Goal: Transaction & Acquisition: Purchase product/service

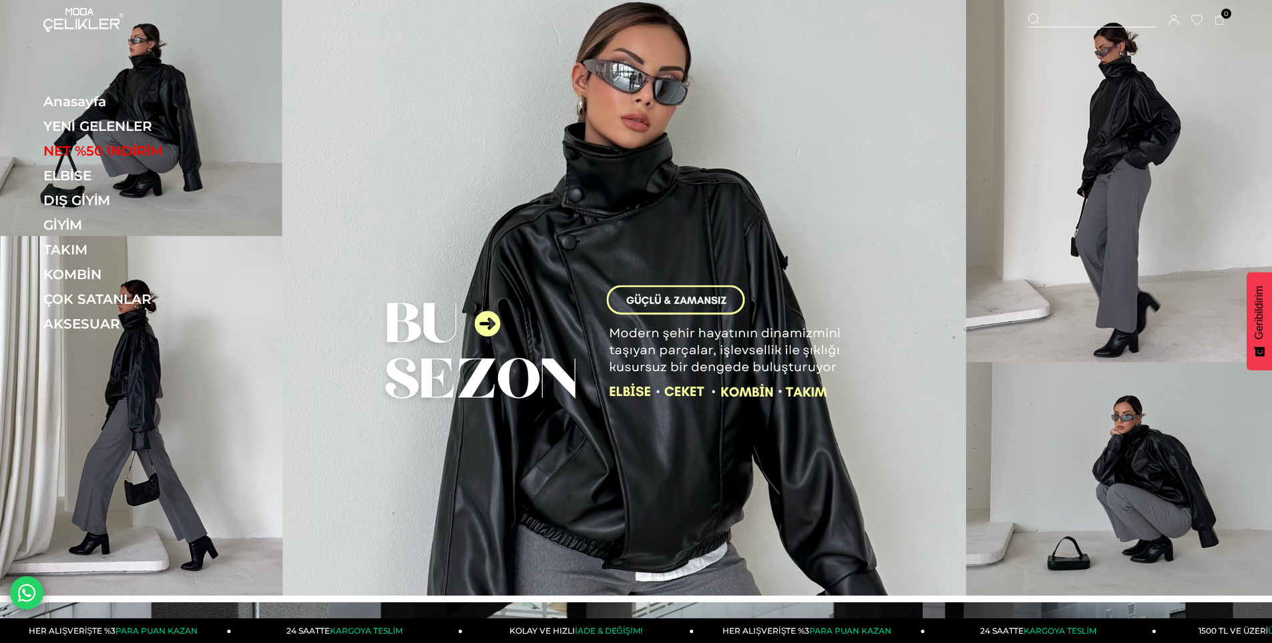
click at [492, 323] on img at bounding box center [636, 298] width 1272 height 596
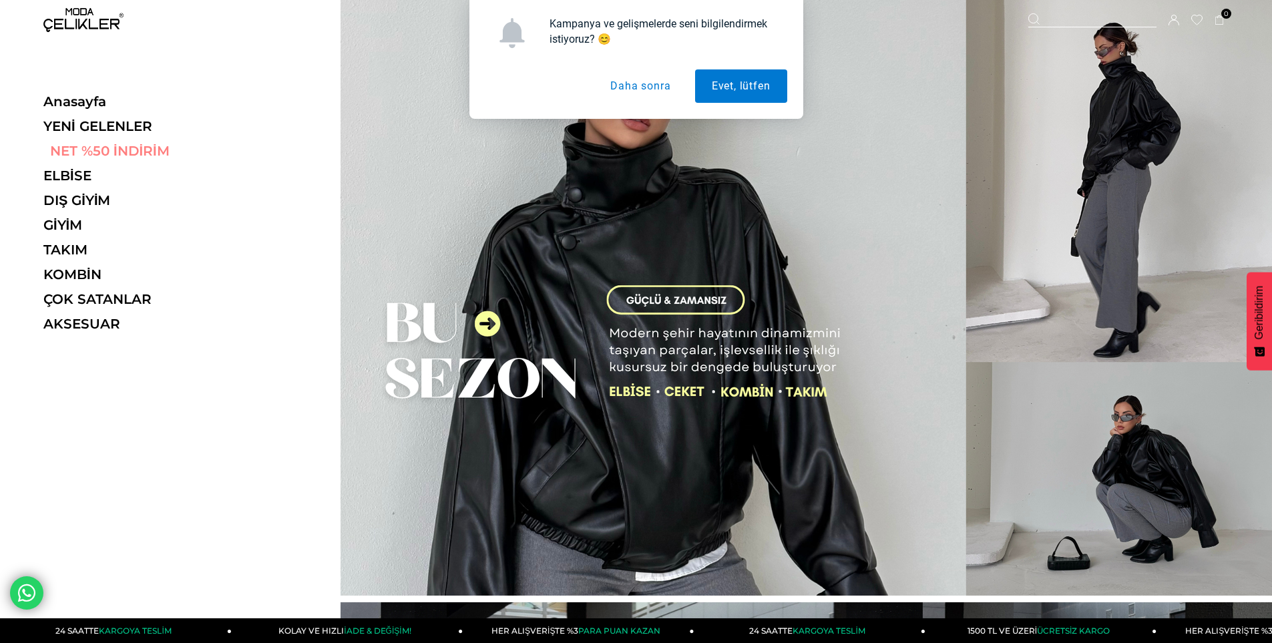
click at [138, 152] on link "NET %50 İNDİRİM" at bounding box center [135, 151] width 184 height 16
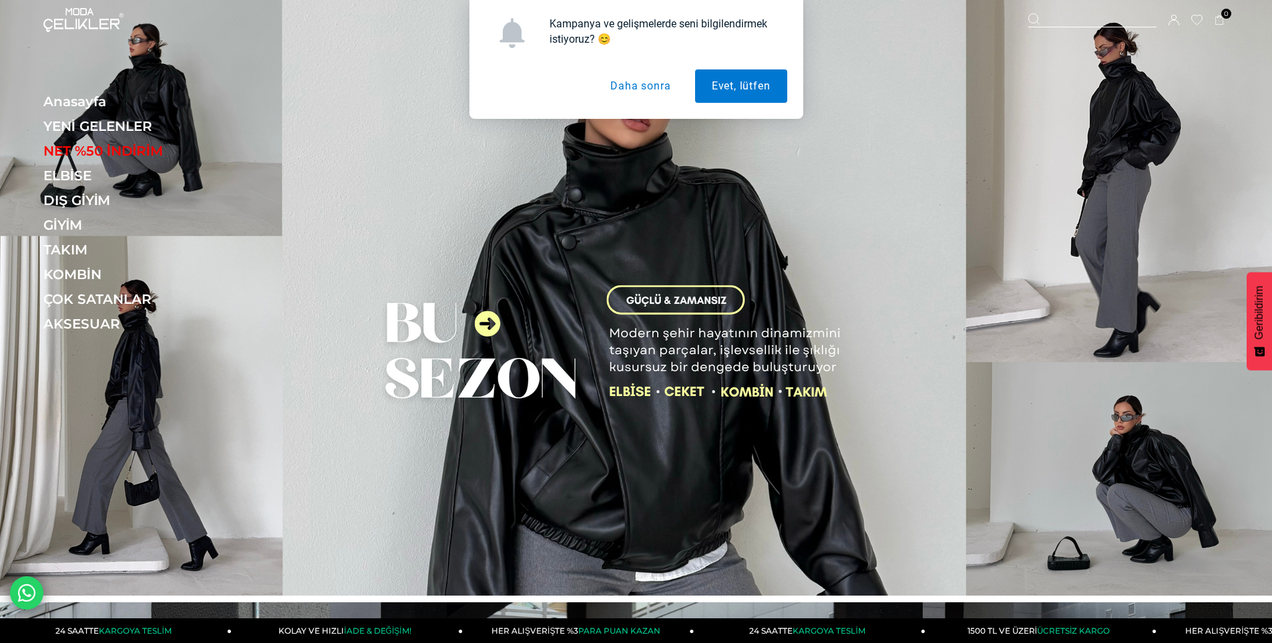
click at [644, 85] on button "Daha sonra" at bounding box center [640, 85] width 93 height 33
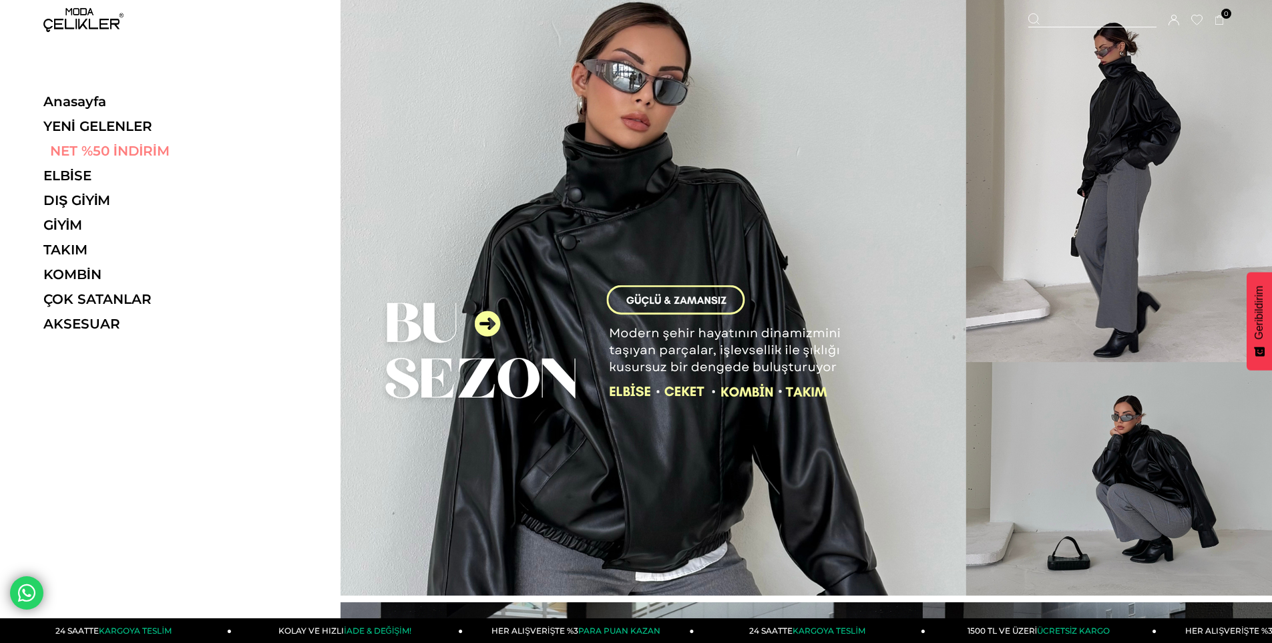
click at [110, 151] on link "NET %50 İNDİRİM" at bounding box center [135, 151] width 184 height 16
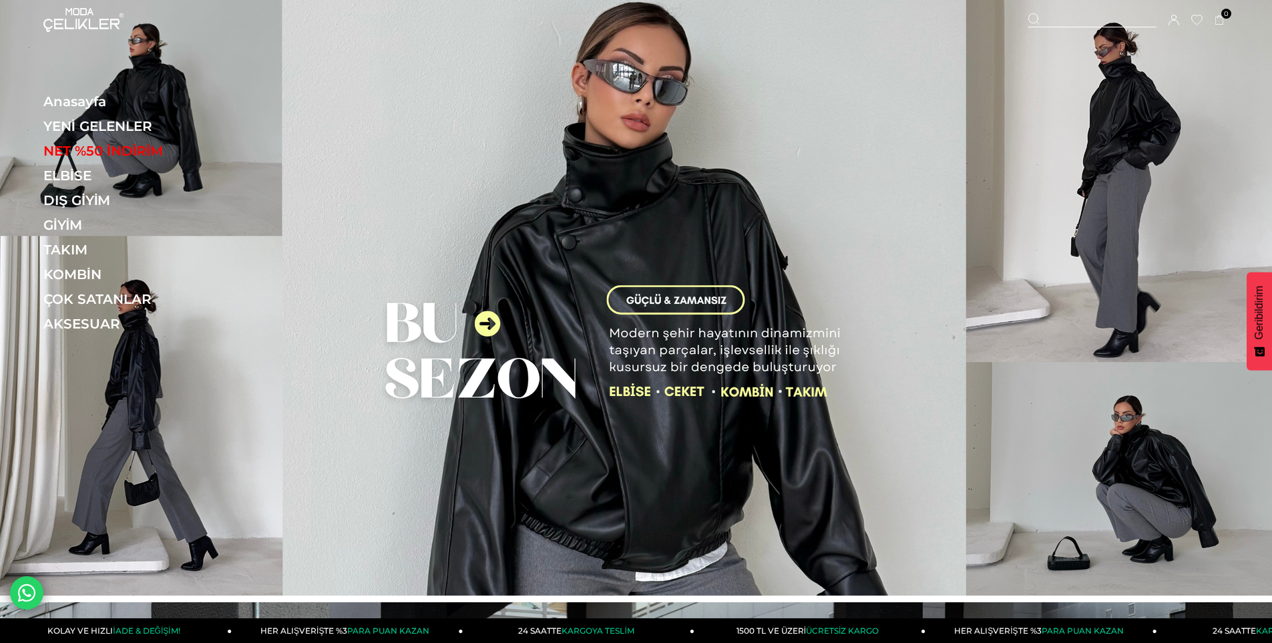
click at [505, 348] on img at bounding box center [636, 298] width 1272 height 596
click at [703, 295] on img at bounding box center [636, 298] width 1272 height 596
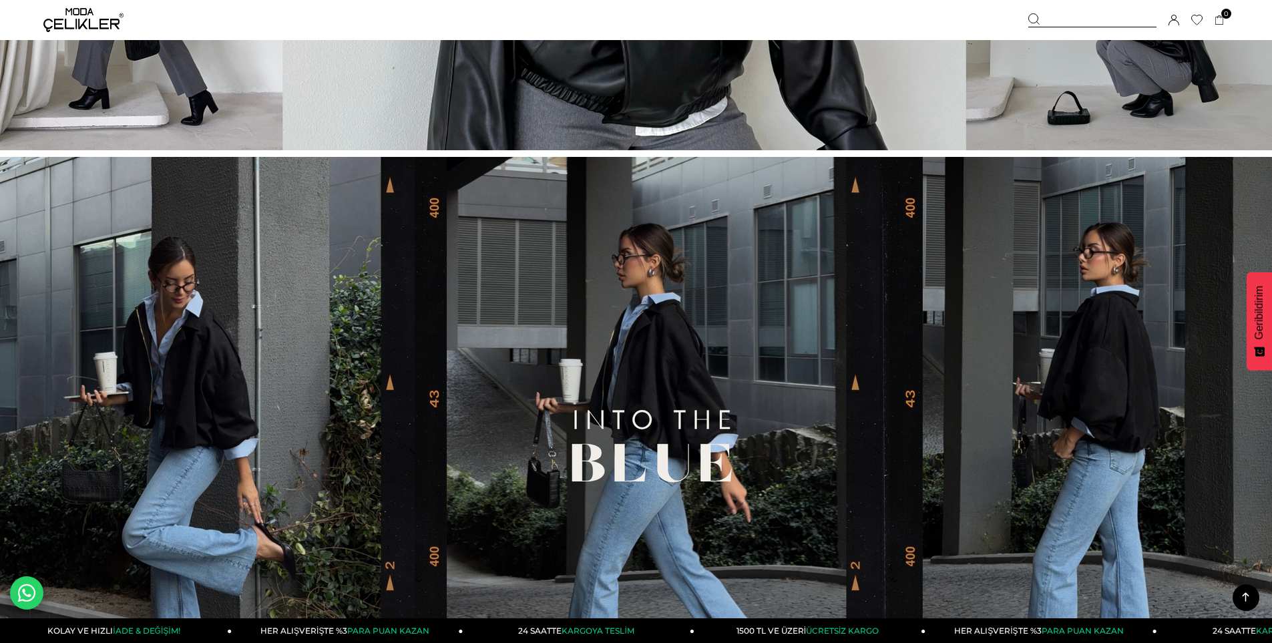
click at [1237, 598] on icon at bounding box center [1245, 597] width 17 height 17
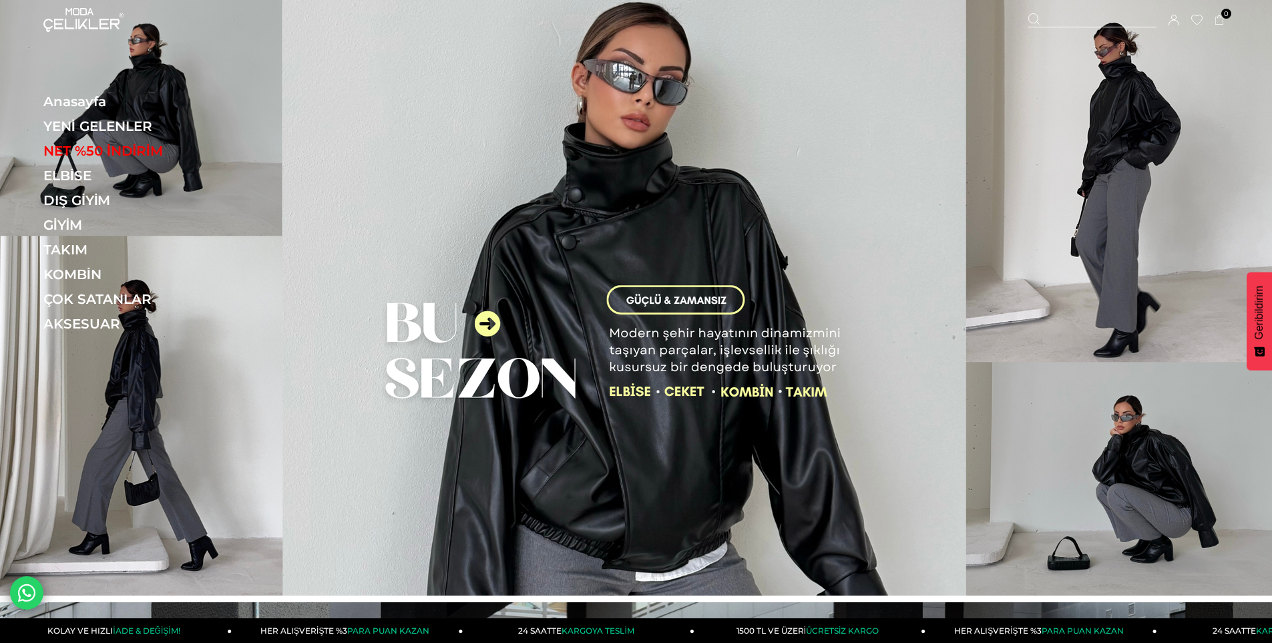
click at [96, 31] on img at bounding box center [83, 20] width 80 height 24
click at [97, 25] on img at bounding box center [83, 20] width 80 height 24
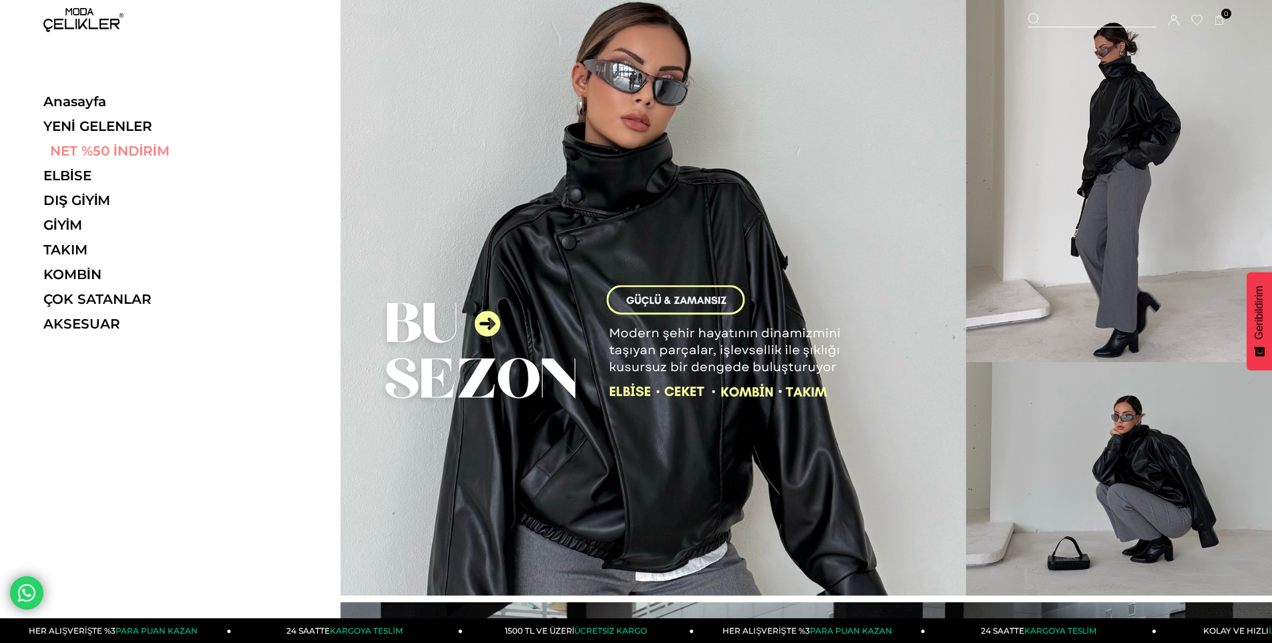
click at [96, 154] on link "NET %50 İNDİRİM" at bounding box center [135, 151] width 184 height 16
click at [121, 148] on link "NET %50 İNDİRİM" at bounding box center [135, 151] width 184 height 16
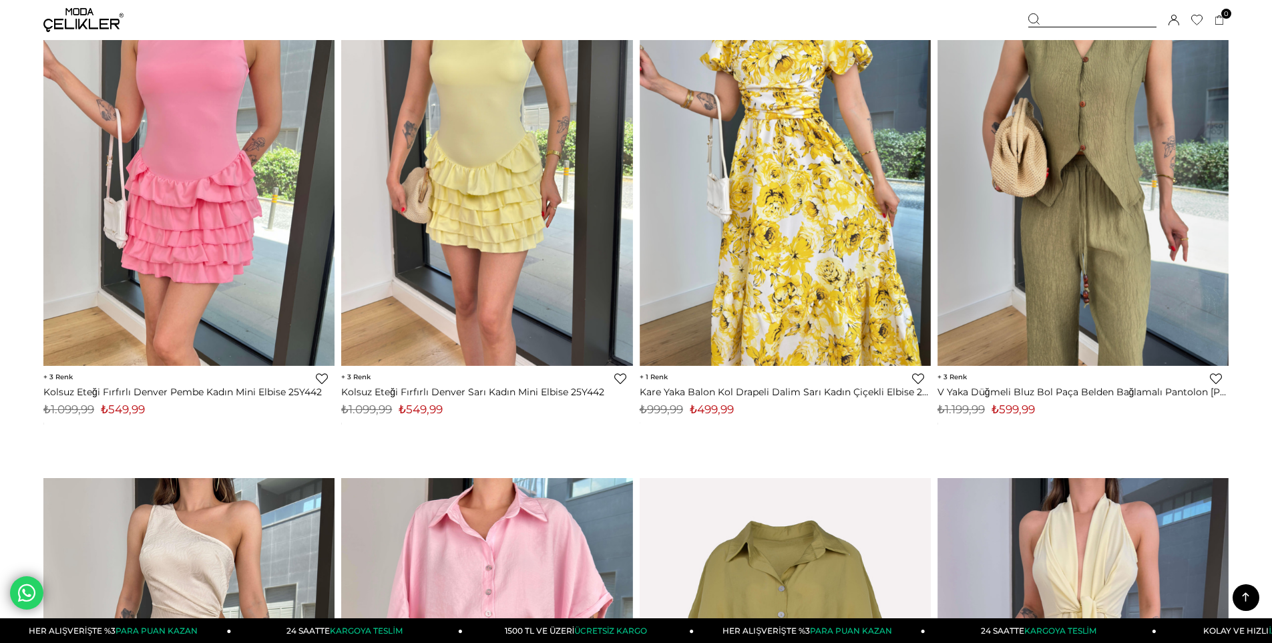
scroll to position [8604, 0]
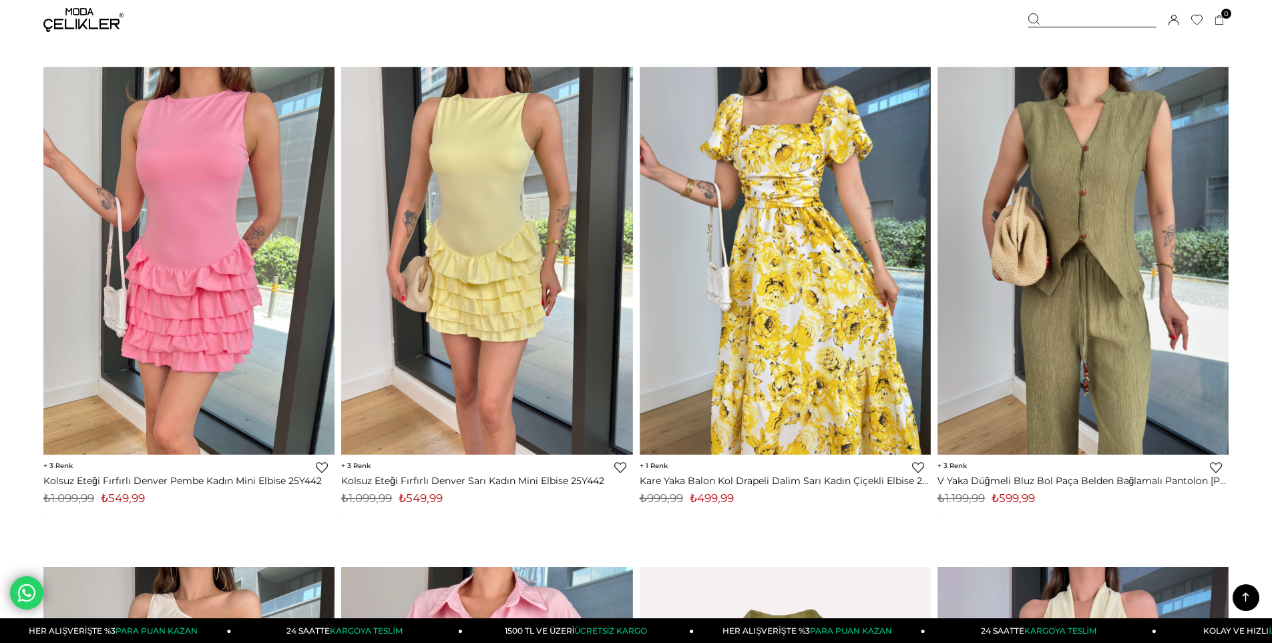
click at [62, 14] on img at bounding box center [83, 20] width 80 height 24
click at [89, 28] on img at bounding box center [83, 20] width 80 height 24
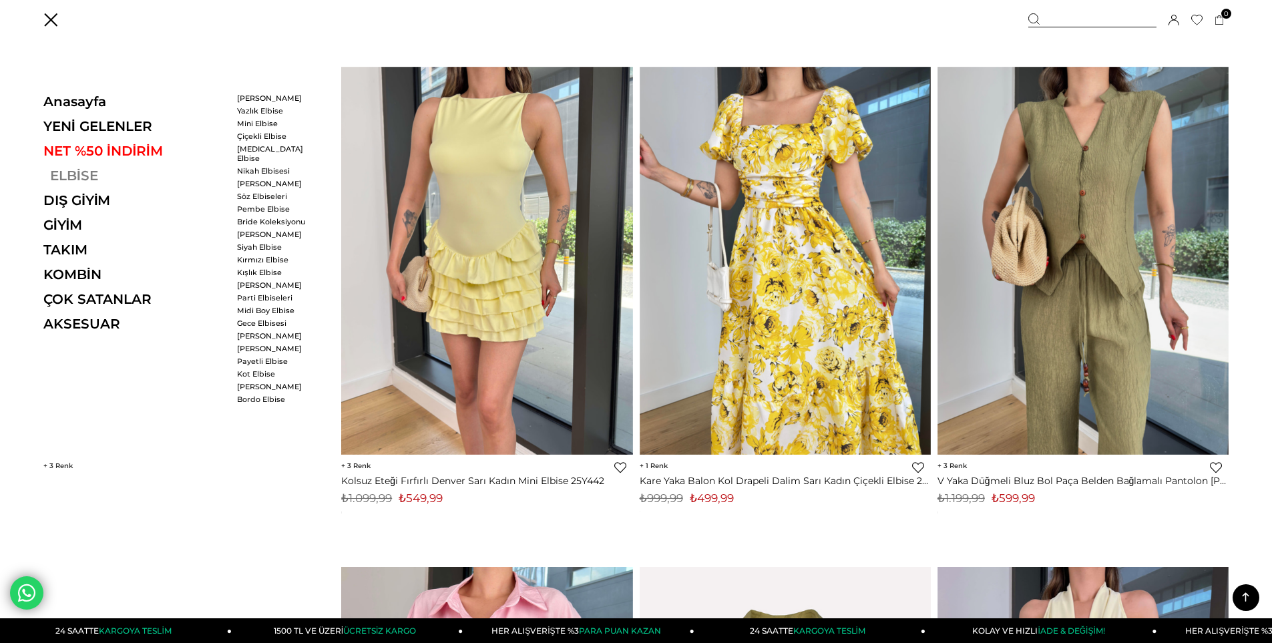
click at [89, 173] on link "ELBİSE" at bounding box center [135, 176] width 184 height 16
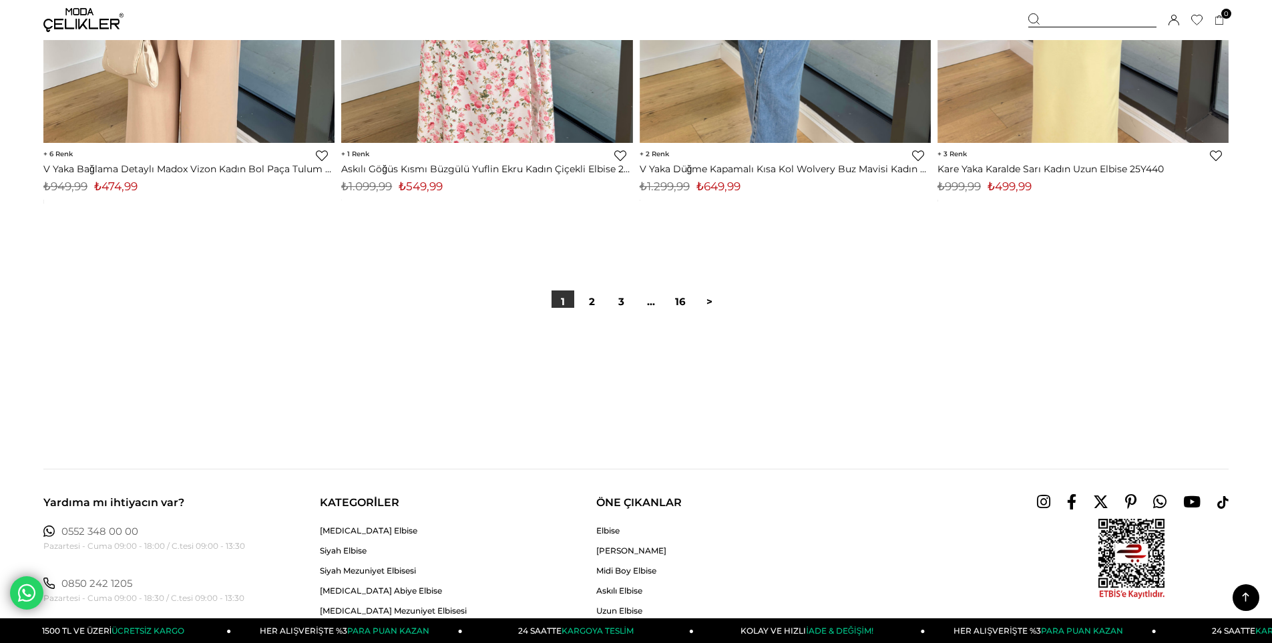
scroll to position [9917, 0]
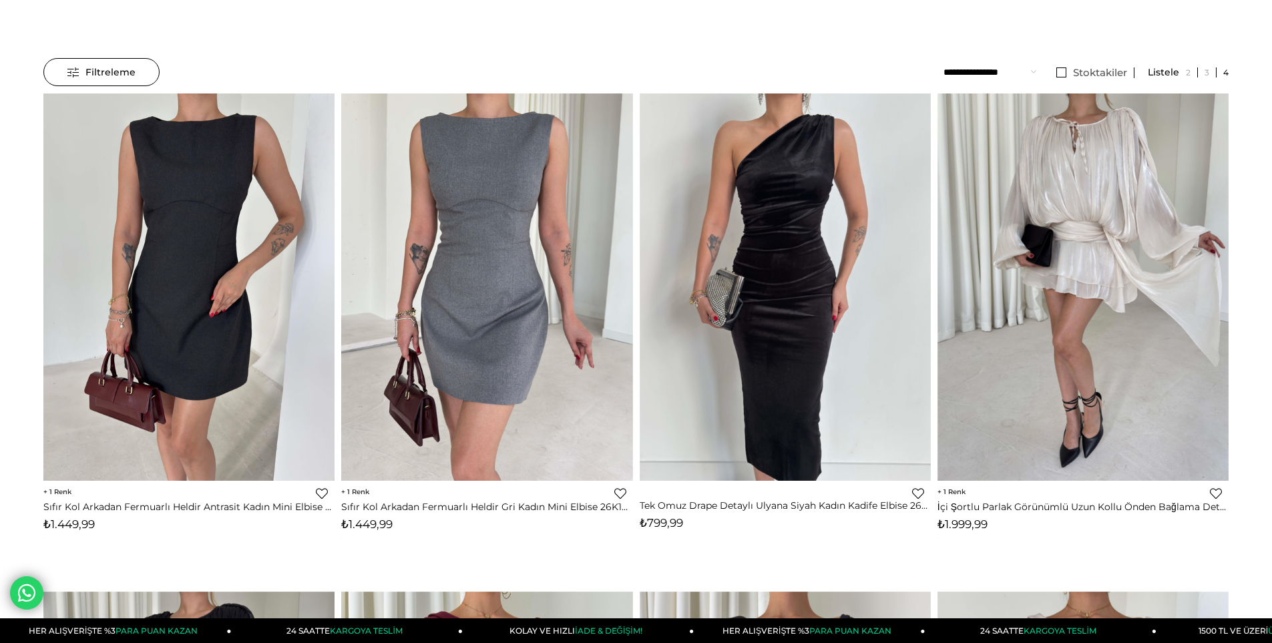
scroll to position [89, 0]
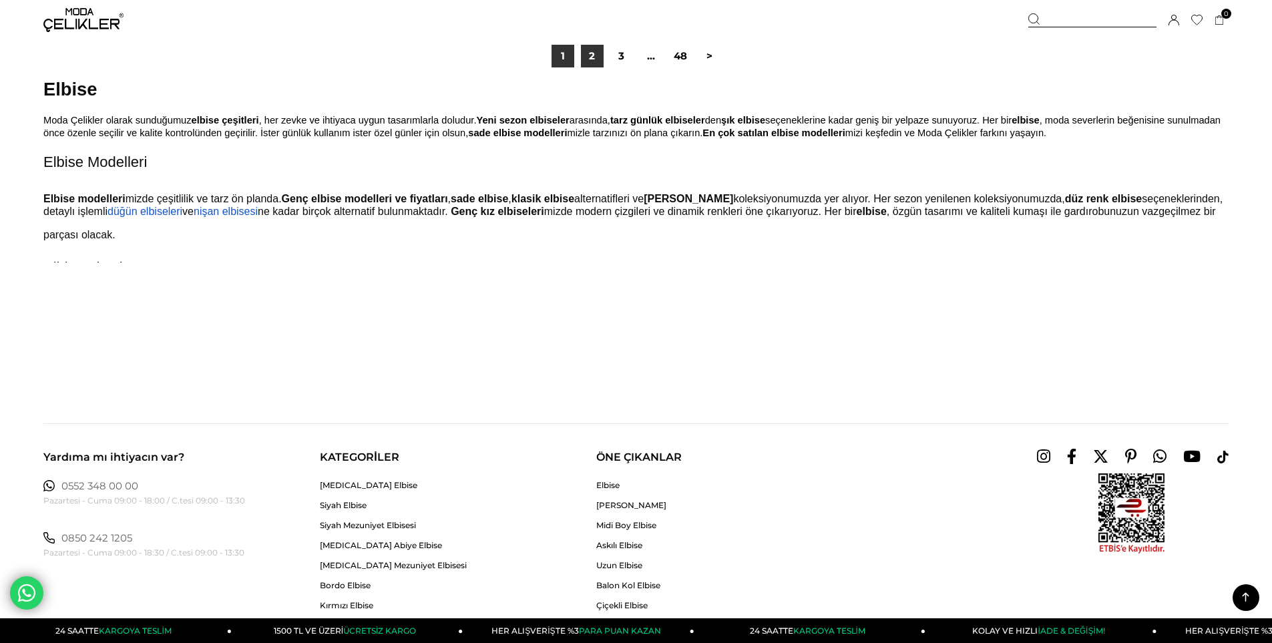
click at [583, 53] on link "2" at bounding box center [592, 56] width 23 height 23
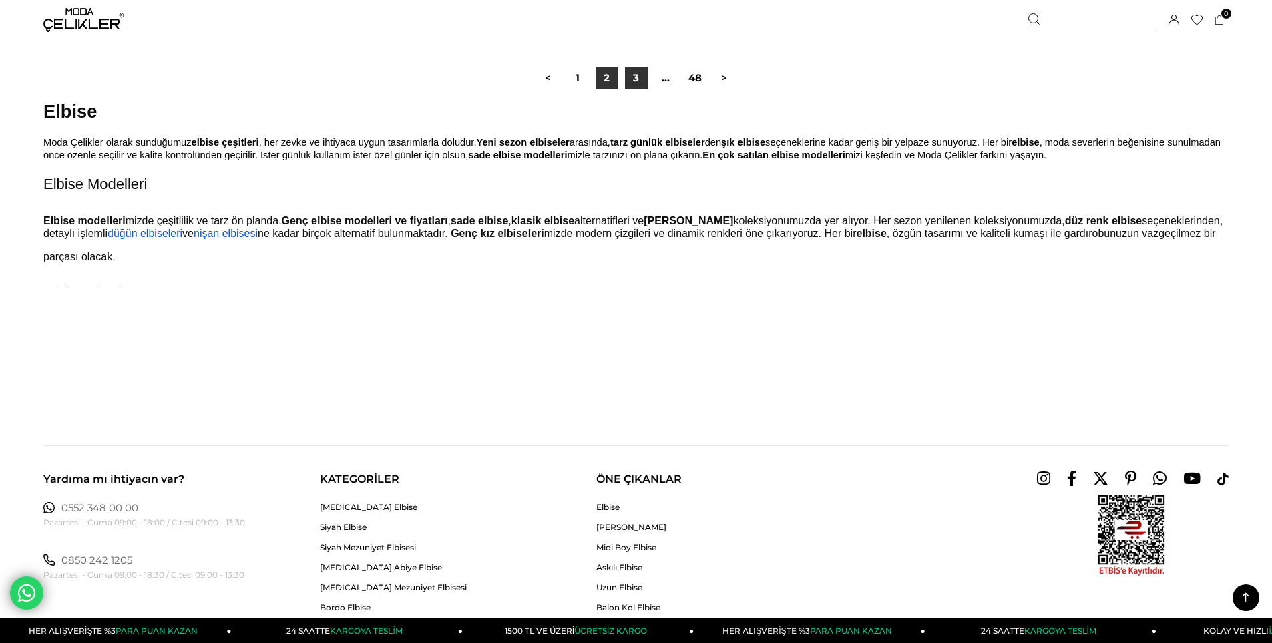
click at [630, 75] on link "3" at bounding box center [636, 78] width 23 height 23
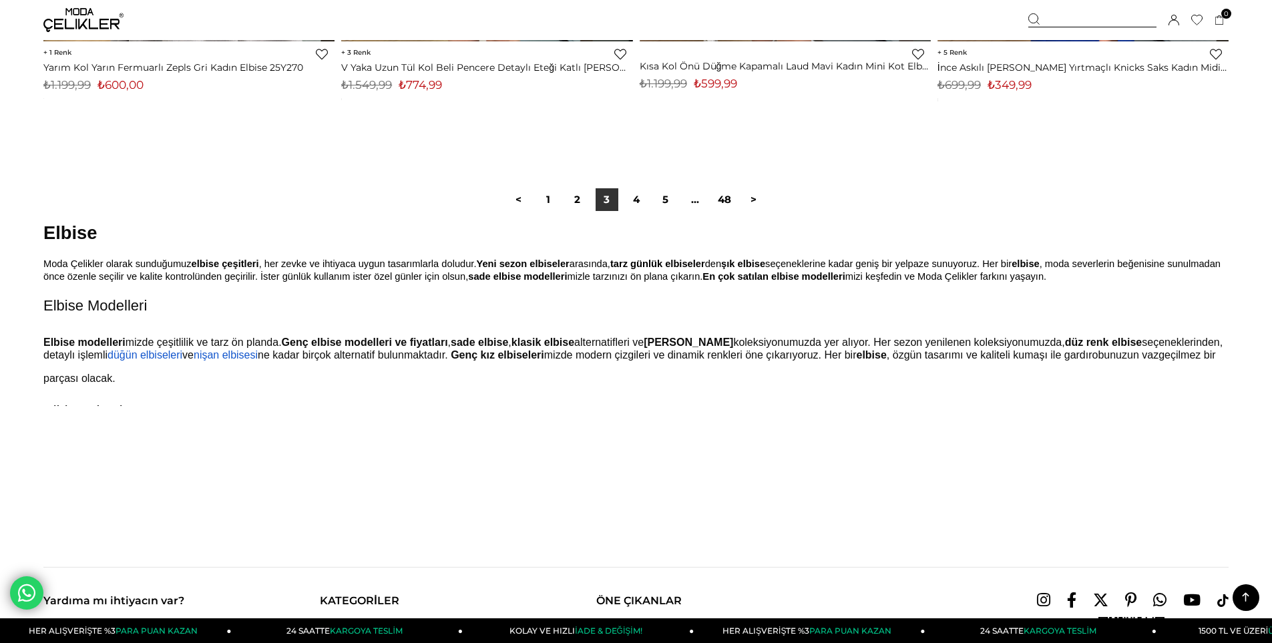
scroll to position [10148, 0]
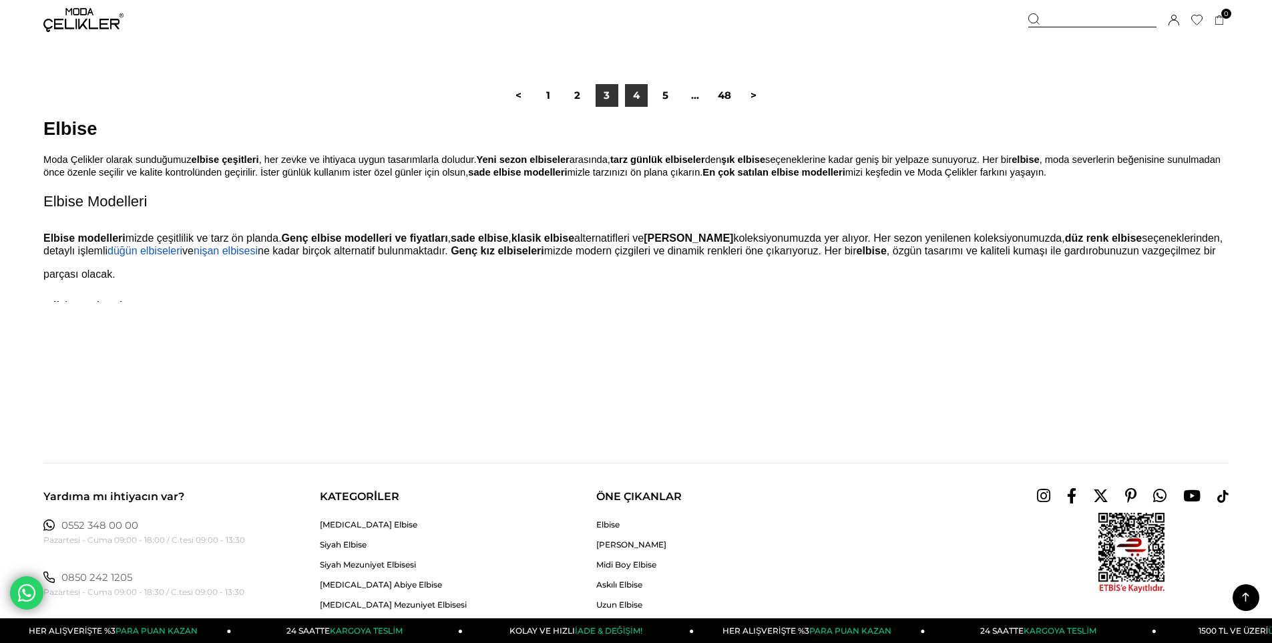
click at [635, 89] on link "4" at bounding box center [636, 95] width 23 height 23
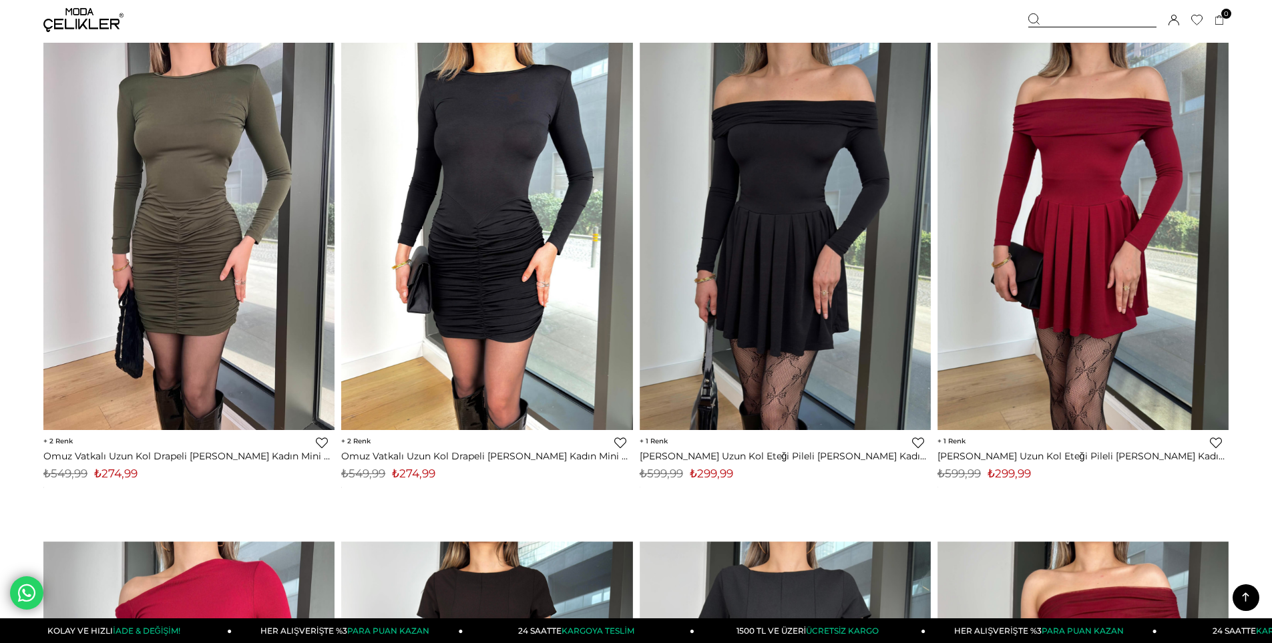
scroll to position [5074, 0]
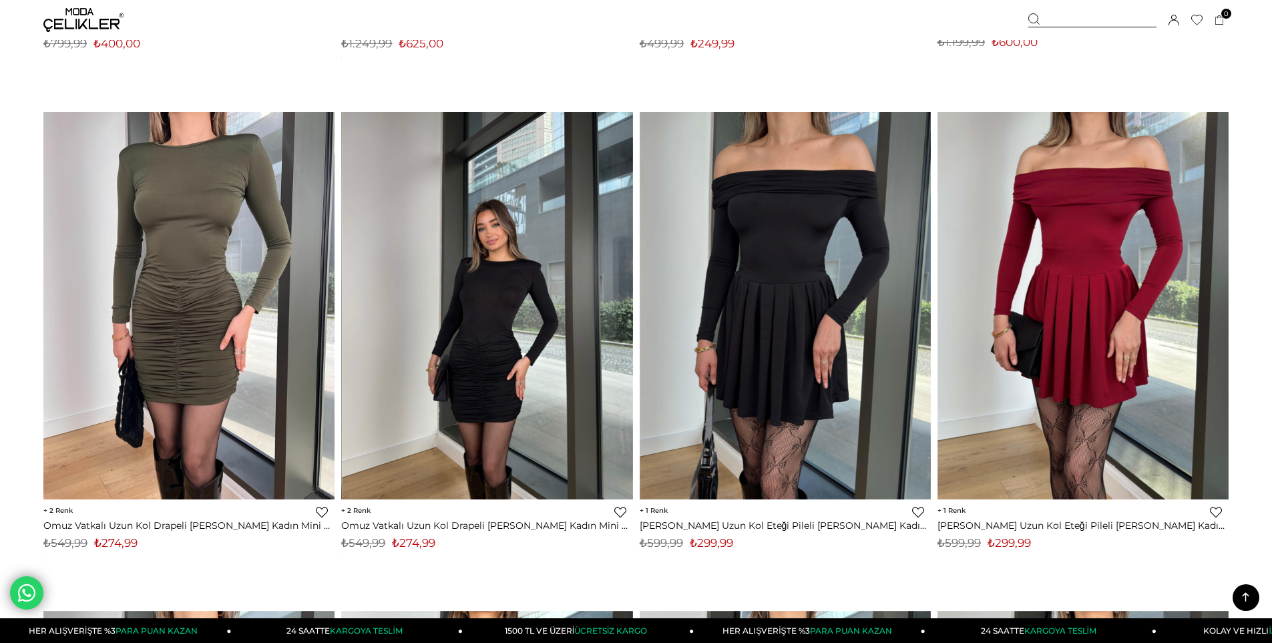
drag, startPoint x: 562, startPoint y: 413, endPoint x: 487, endPoint y: 359, distance: 91.4
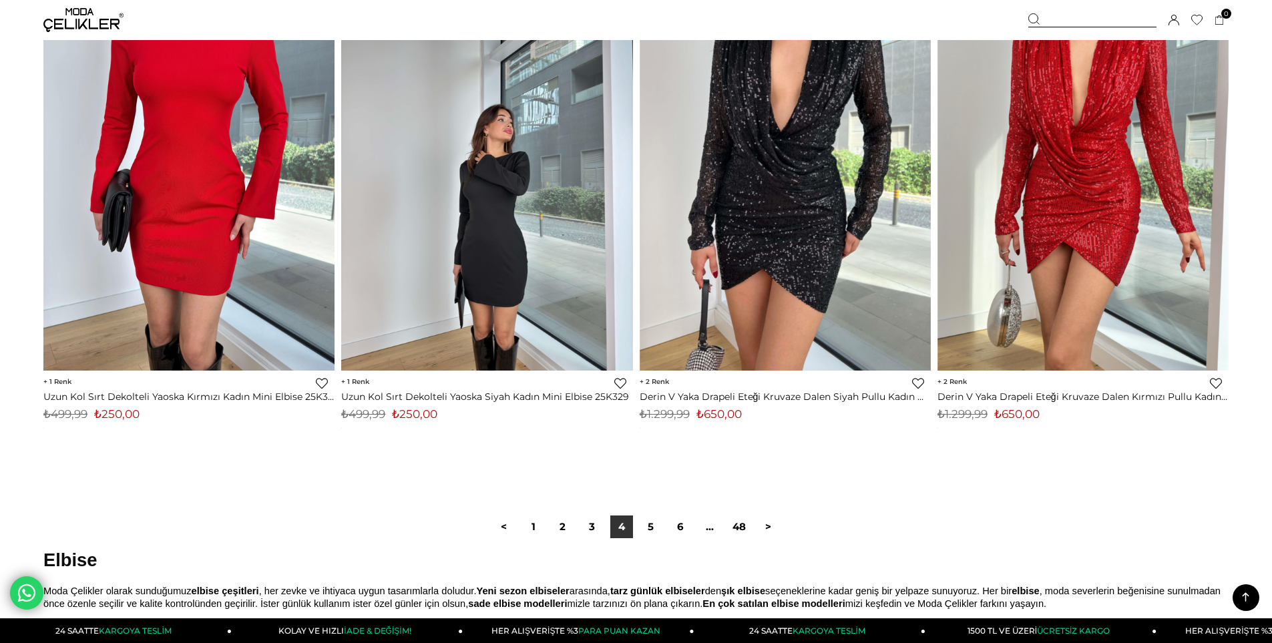
scroll to position [9712, 0]
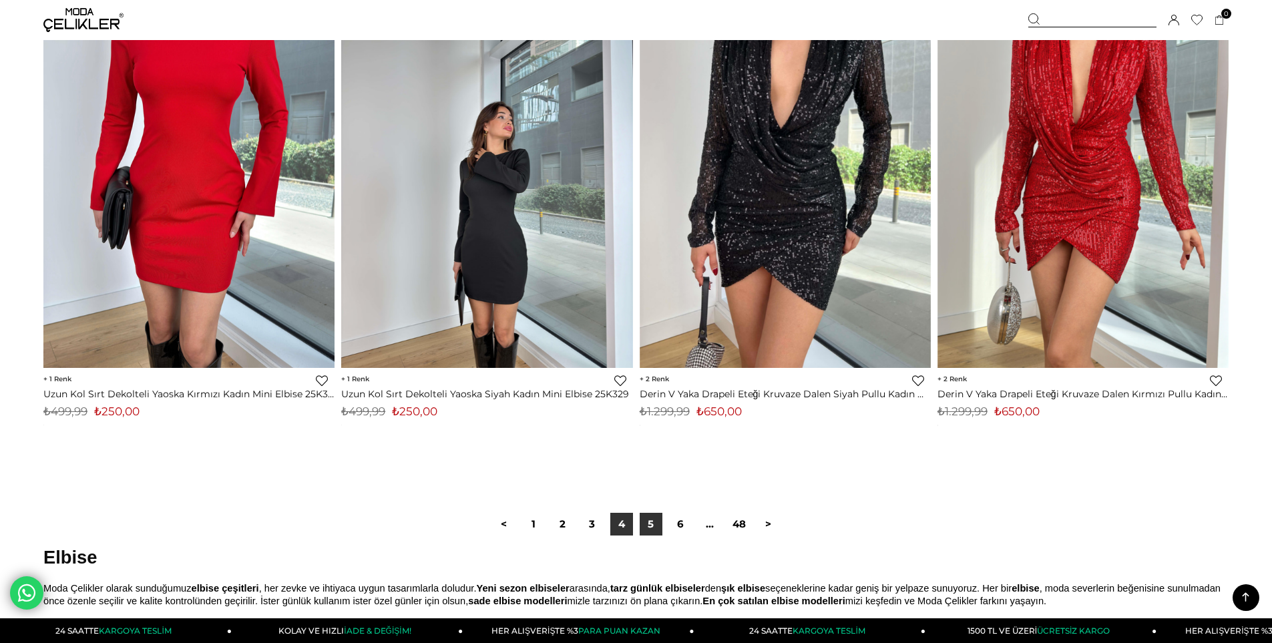
click at [648, 517] on link "5" at bounding box center [651, 524] width 23 height 23
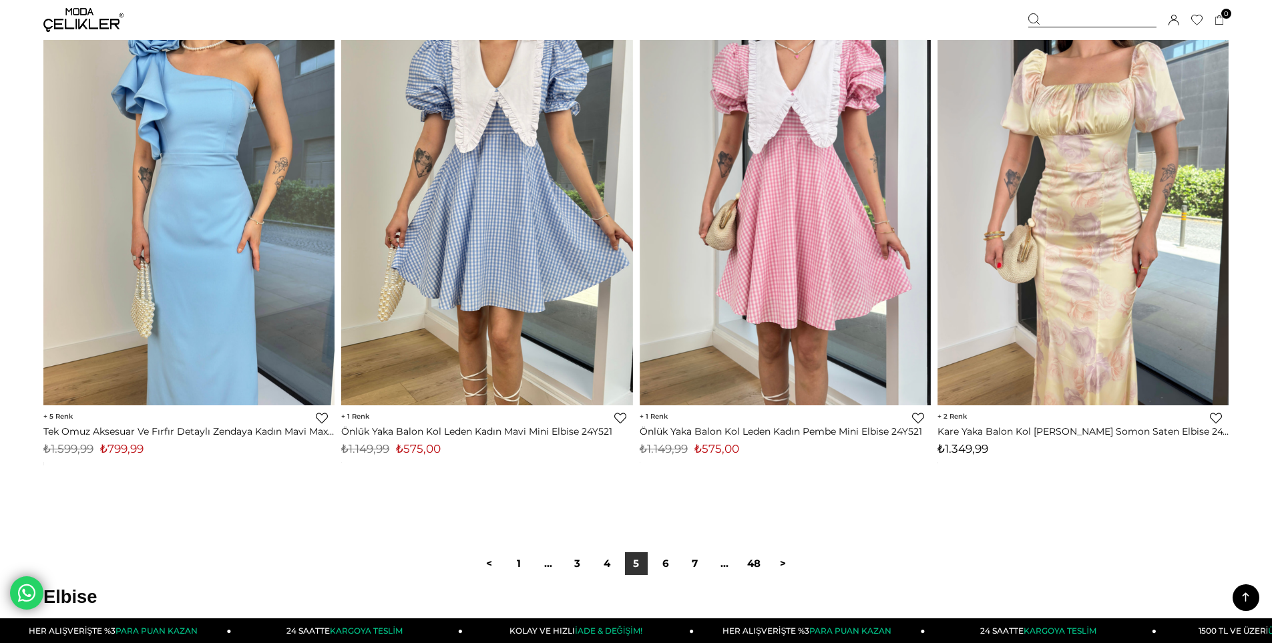
scroll to position [9699, 0]
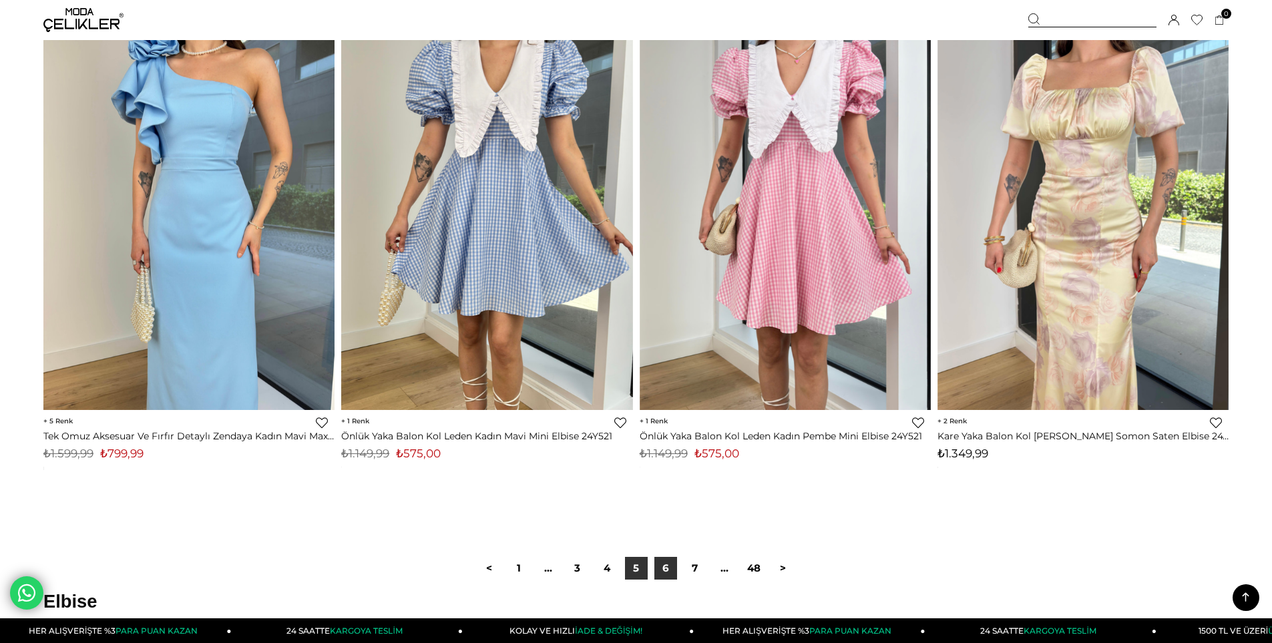
click at [668, 566] on link "6" at bounding box center [665, 568] width 23 height 23
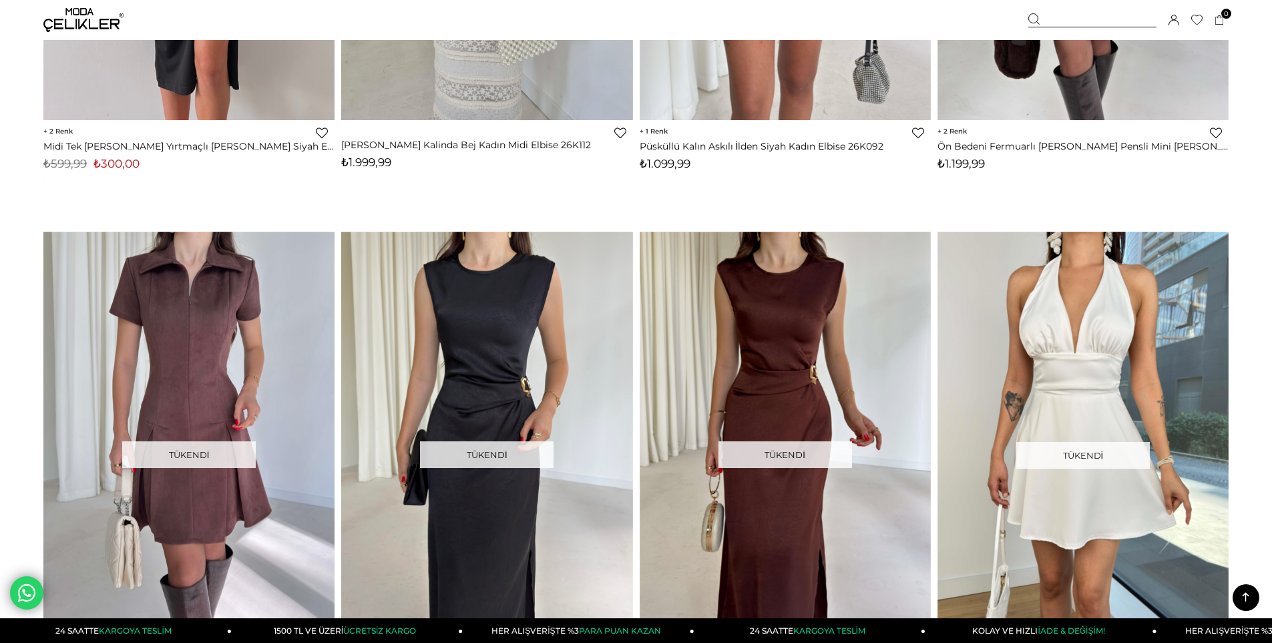
scroll to position [8573, 0]
click at [101, 11] on img at bounding box center [83, 20] width 80 height 24
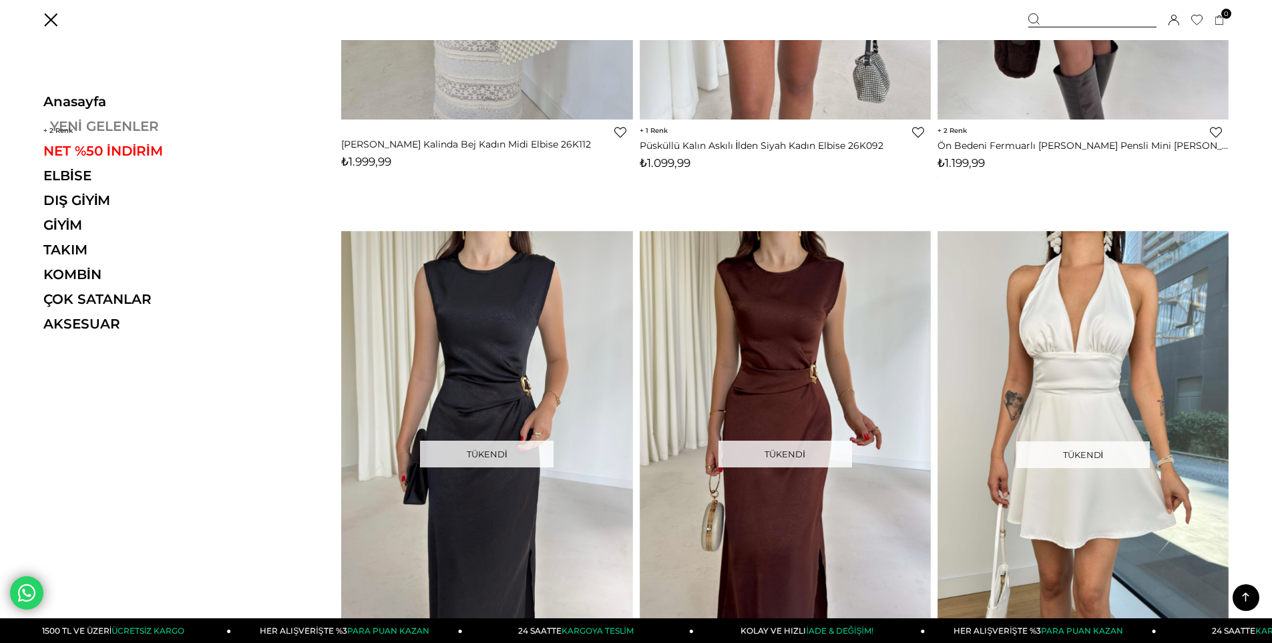
click at [107, 128] on link "YENİ GELENLER" at bounding box center [135, 126] width 184 height 16
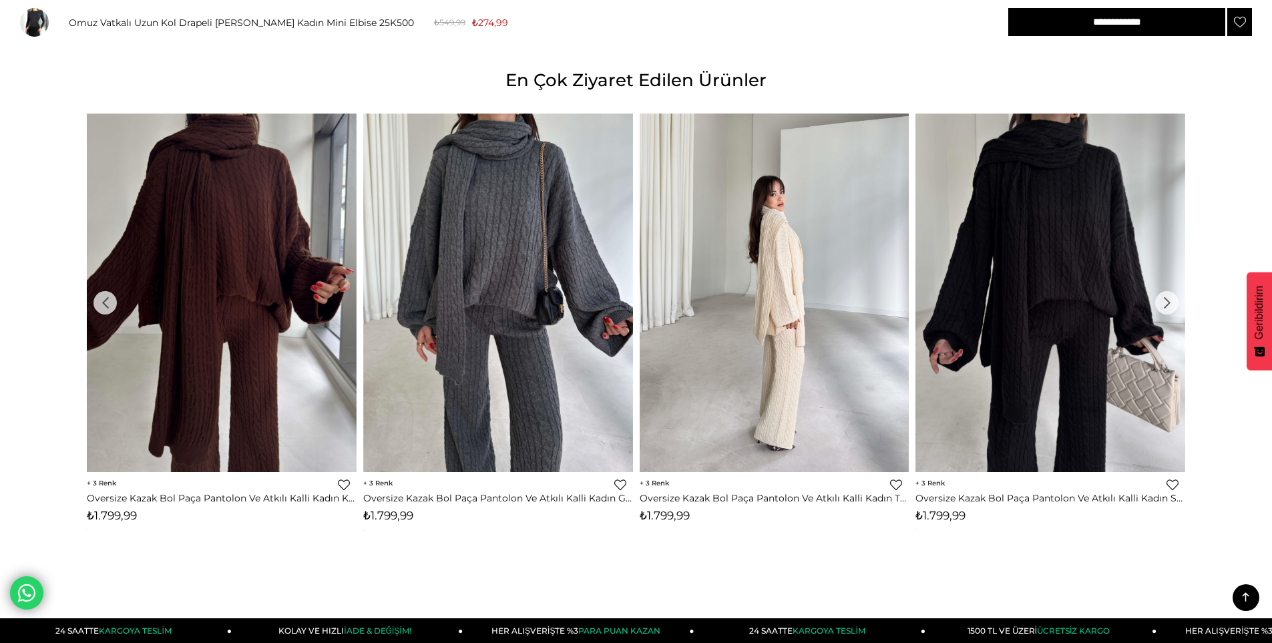
scroll to position [1491, 0]
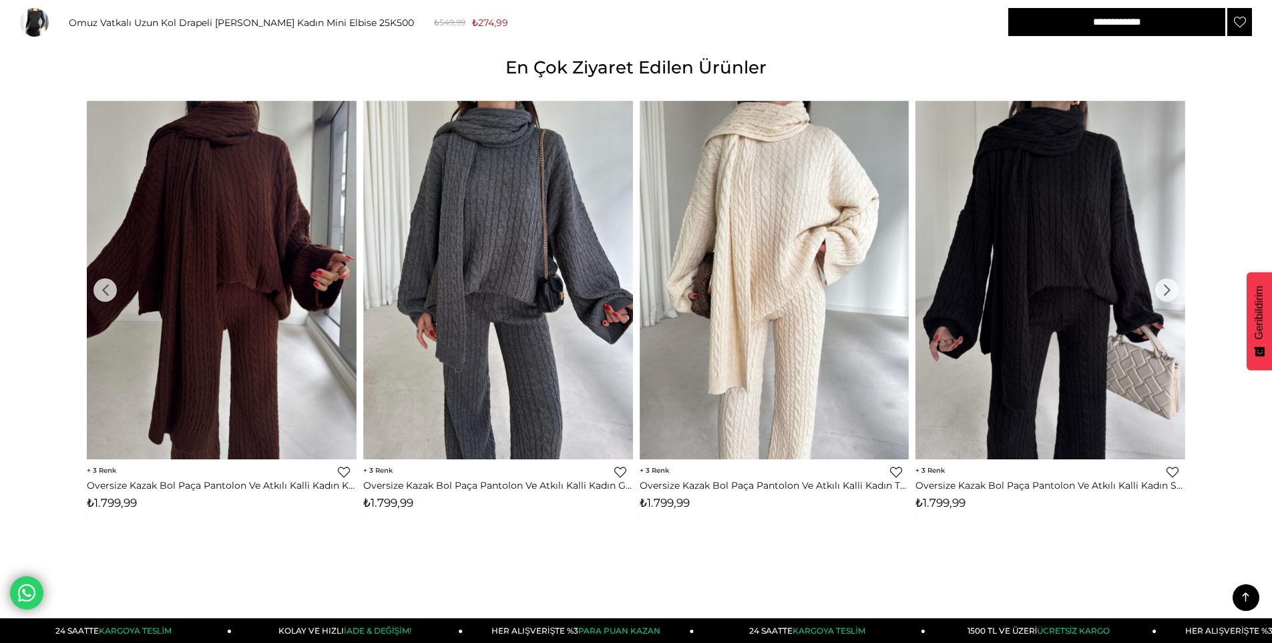
click at [1166, 288] on div "›" at bounding box center [1166, 289] width 23 height 23
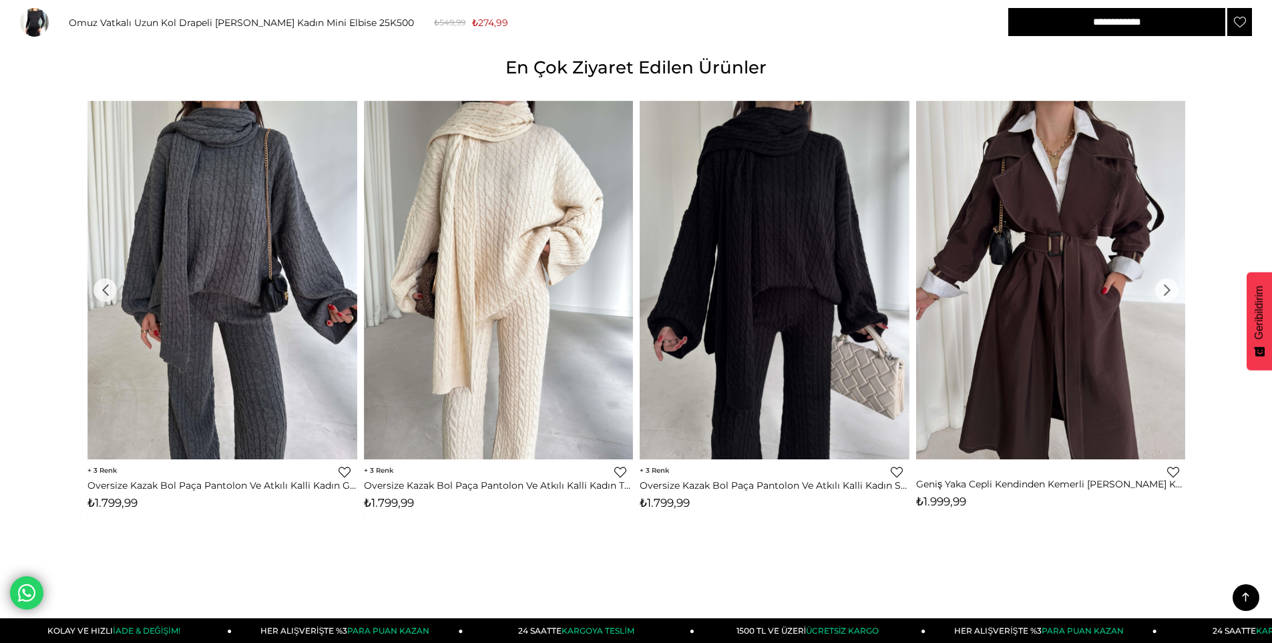
click at [1163, 292] on div "›" at bounding box center [1166, 289] width 23 height 23
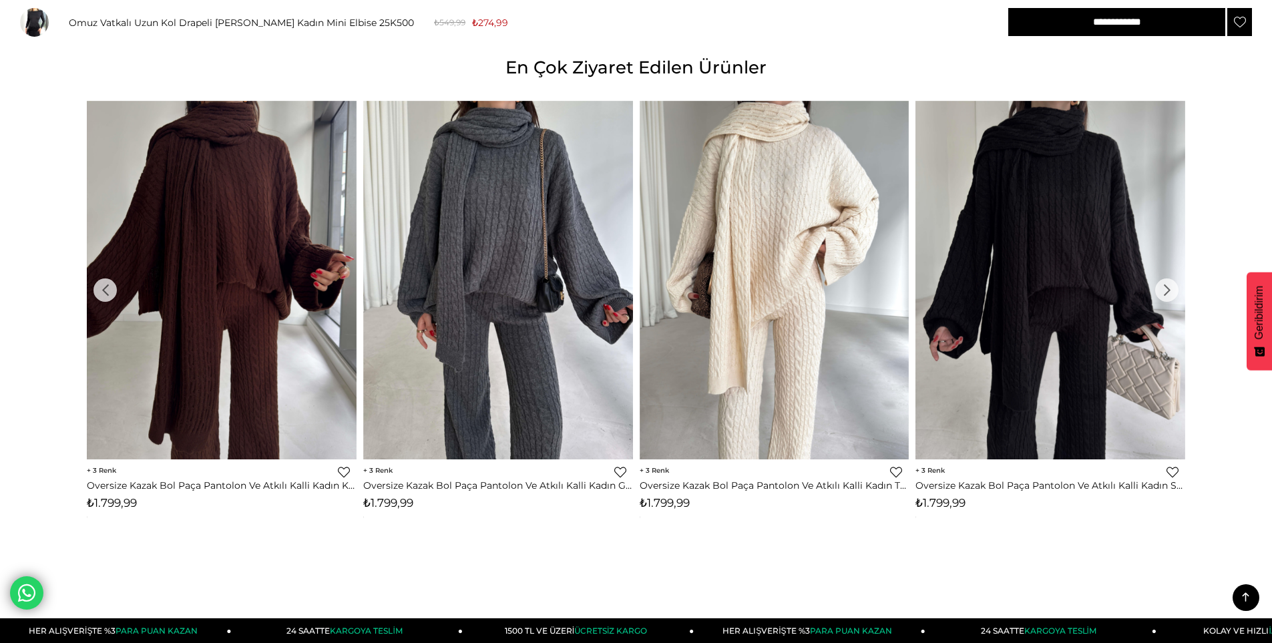
click at [1163, 292] on div "›" at bounding box center [1166, 289] width 23 height 23
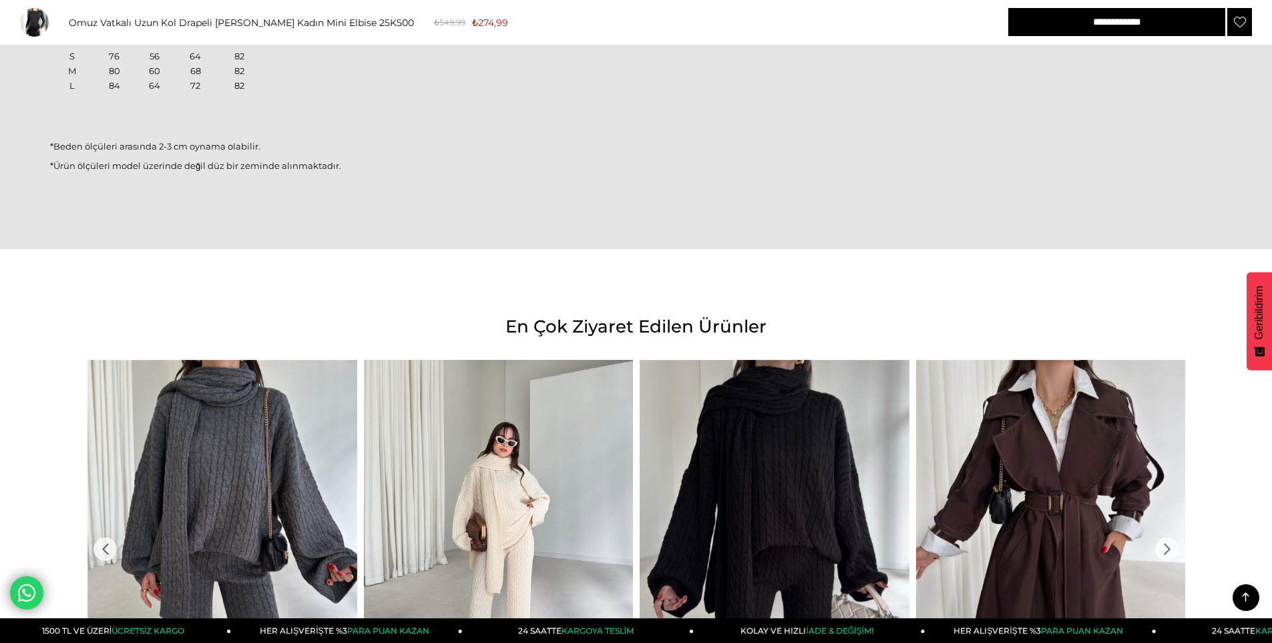
scroll to position [1224, 0]
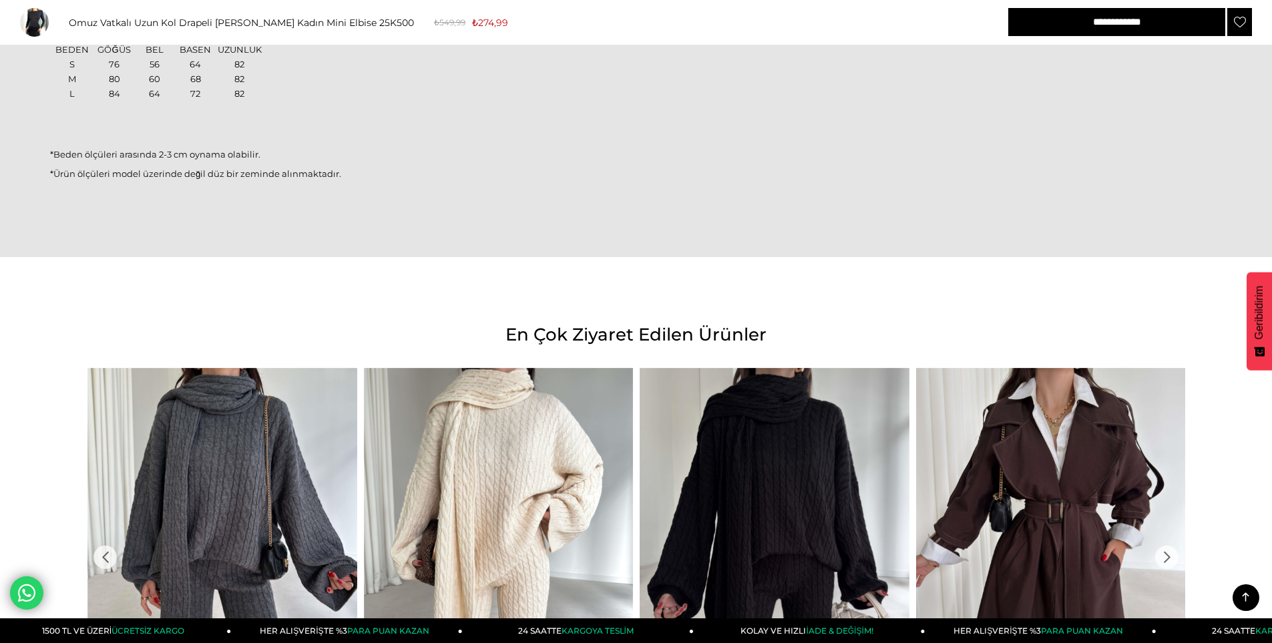
click at [1253, 600] on icon at bounding box center [1245, 597] width 17 height 17
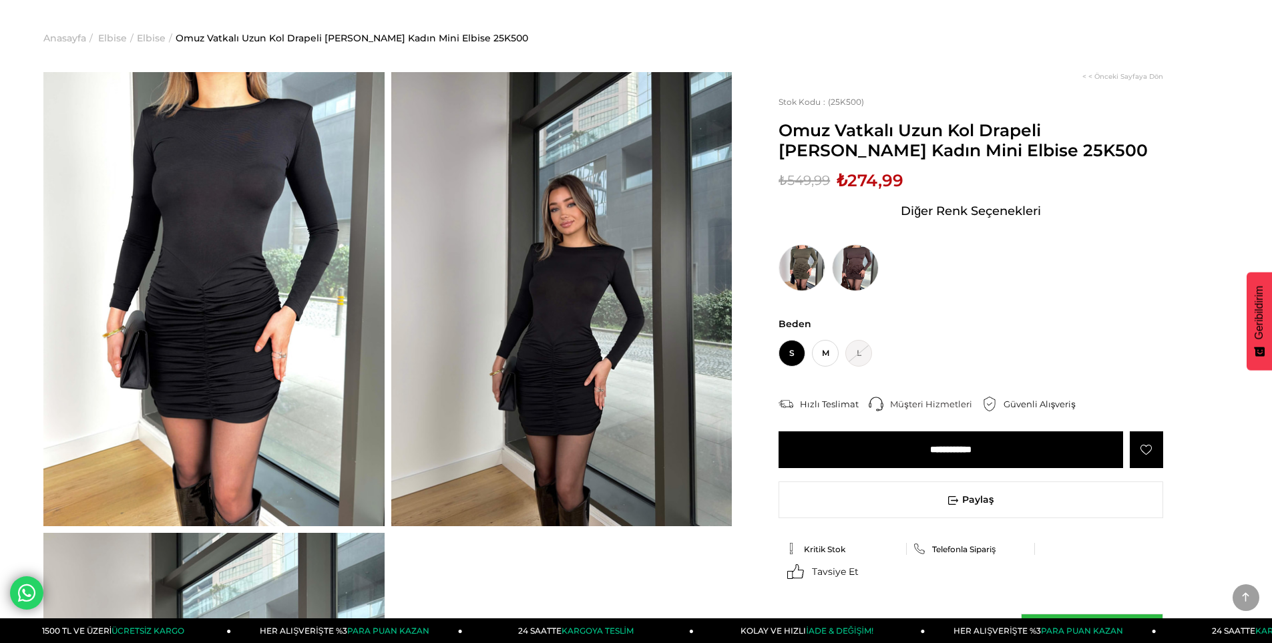
scroll to position [0, 0]
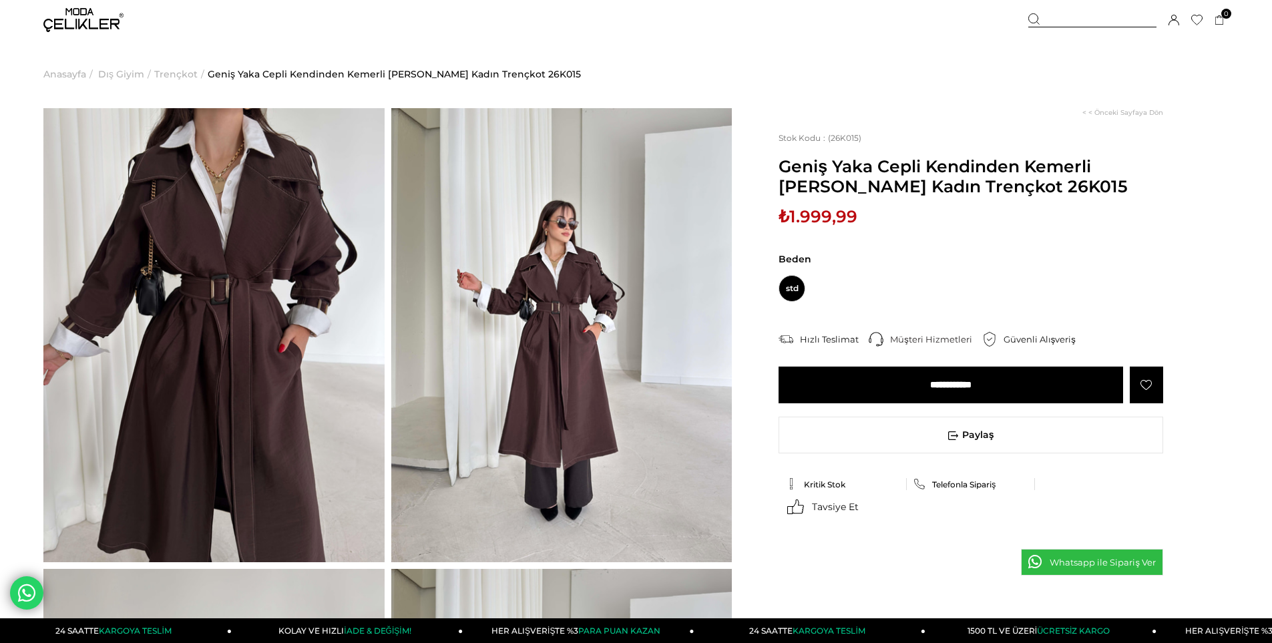
click at [898, 404] on div "**********" at bounding box center [970, 331] width 385 height 157
click at [904, 391] on input "**********" at bounding box center [950, 385] width 345 height 37
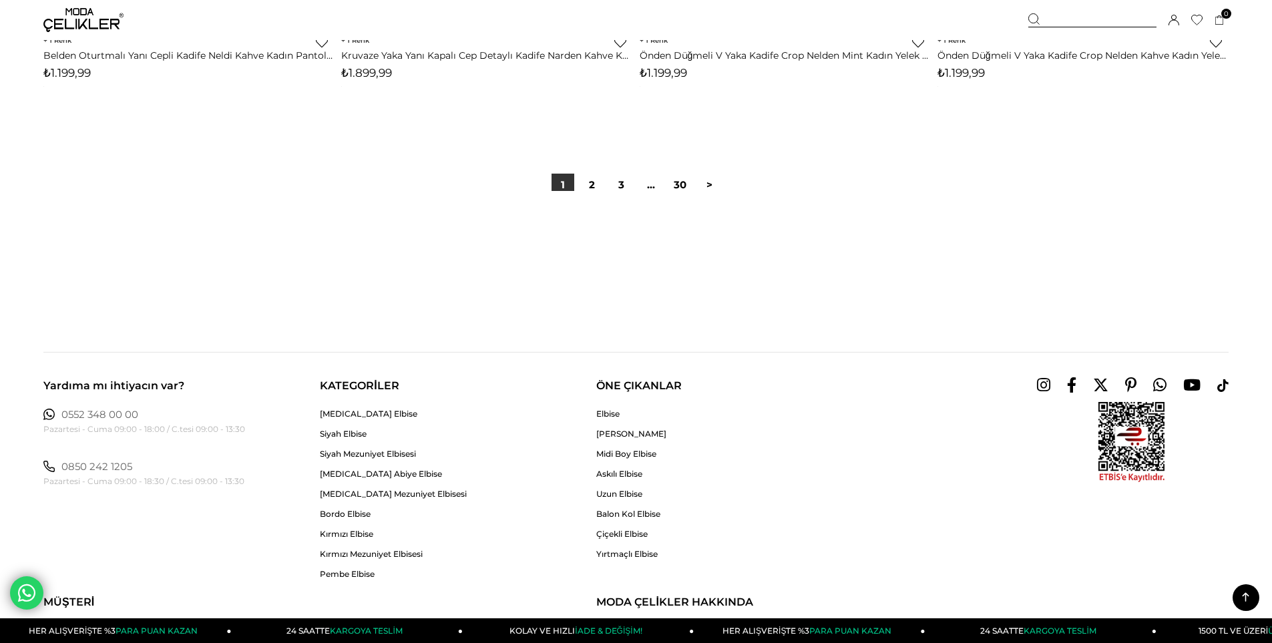
scroll to position [10020, 0]
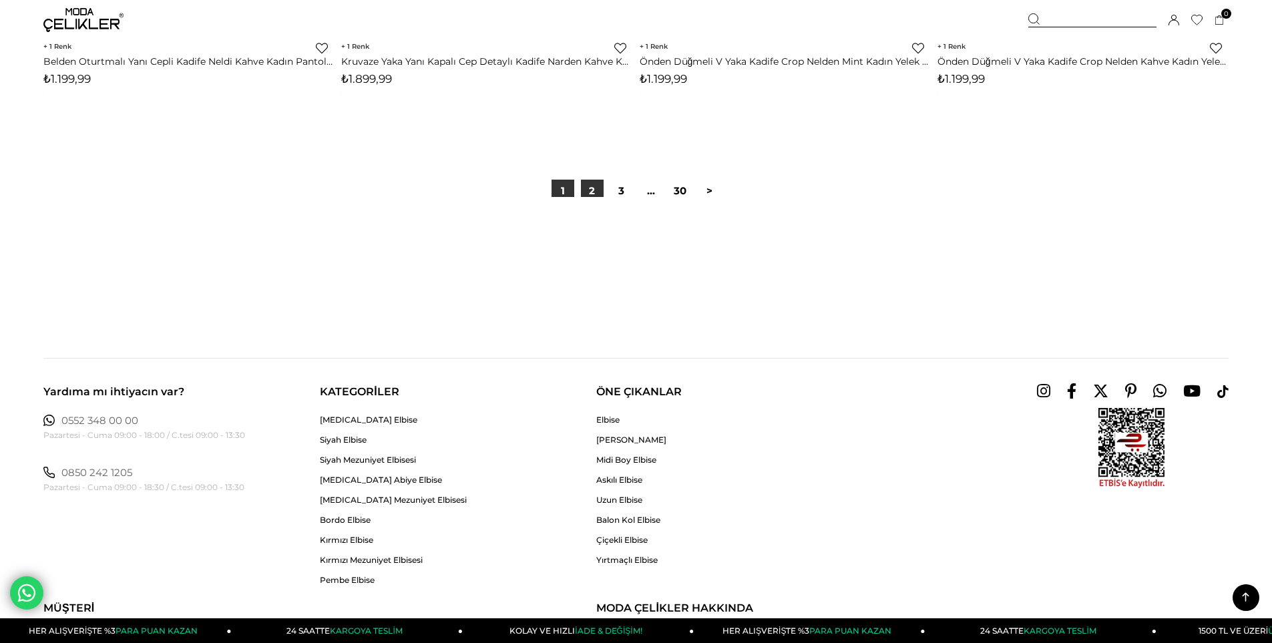
click at [601, 194] on link "2" at bounding box center [592, 191] width 23 height 23
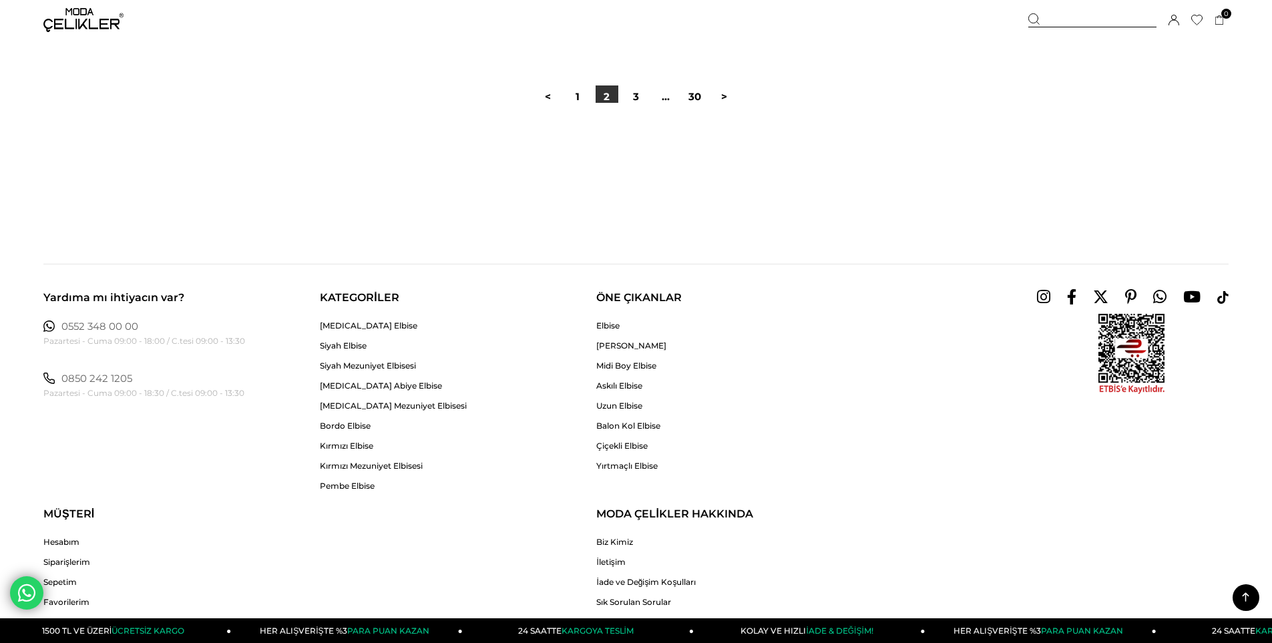
scroll to position [10162, 0]
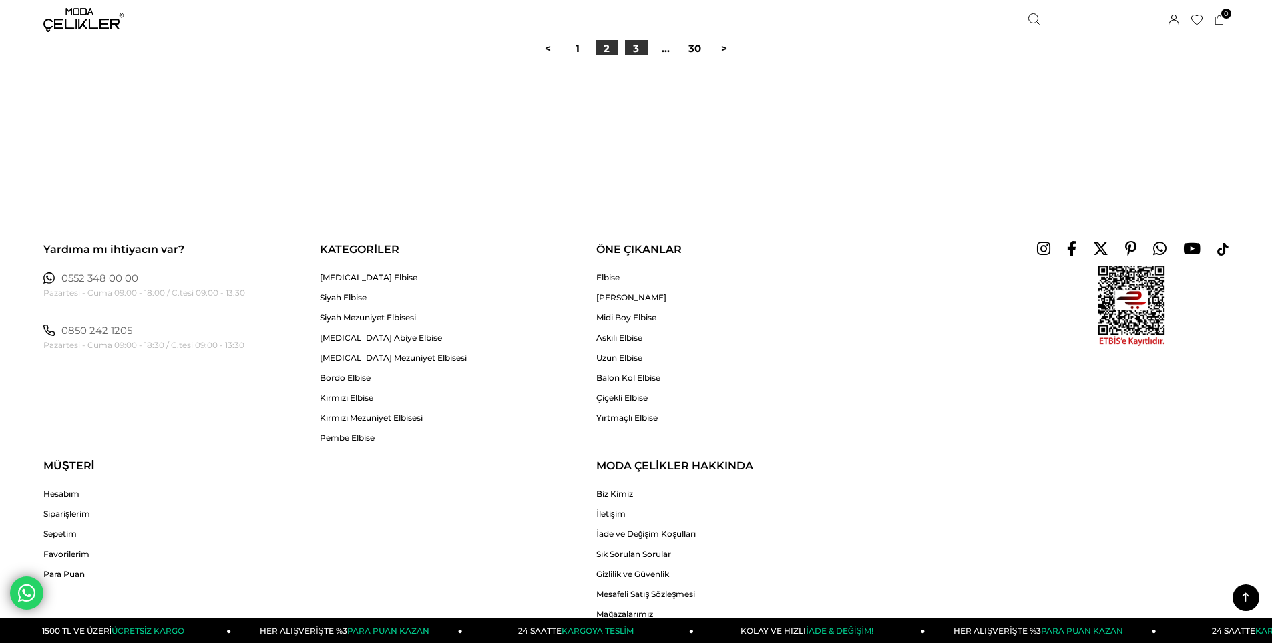
click at [639, 45] on link "3" at bounding box center [636, 48] width 23 height 23
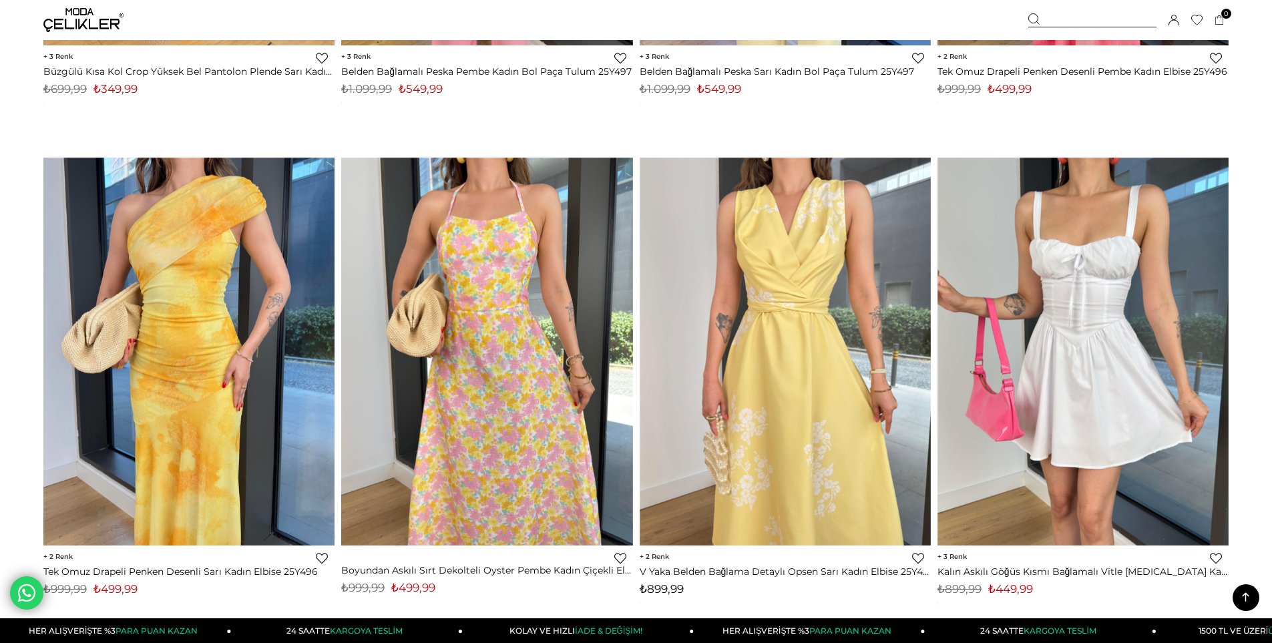
scroll to position [8659, 0]
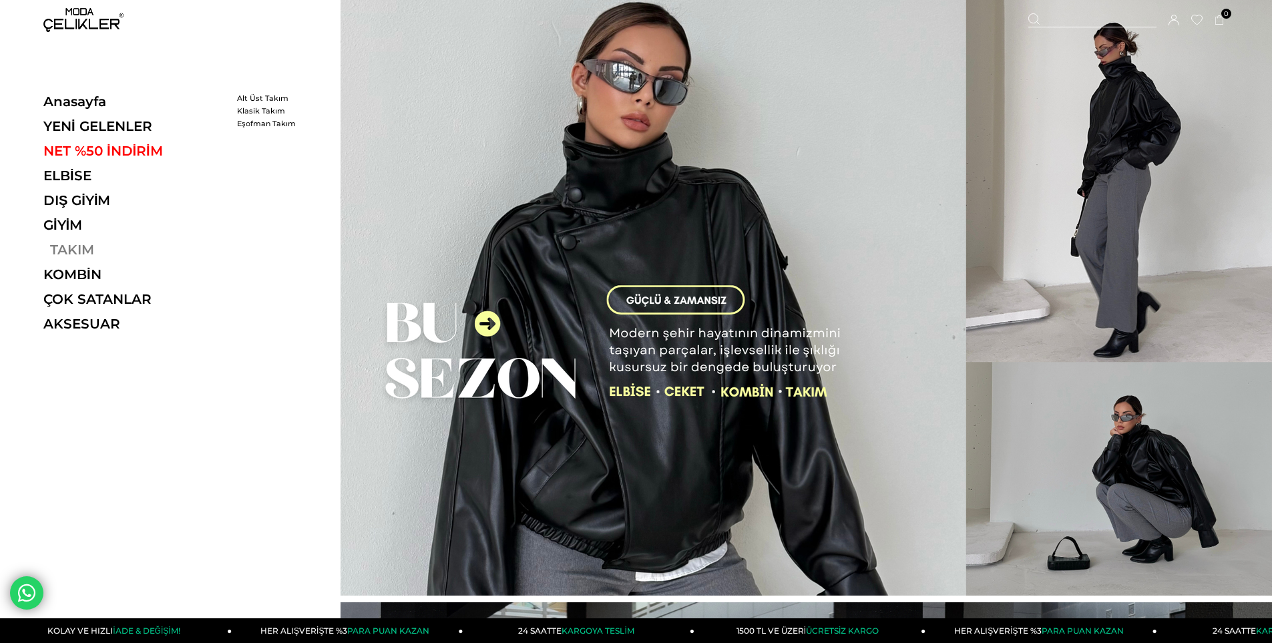
click at [75, 244] on link "TAKIM" at bounding box center [135, 250] width 184 height 16
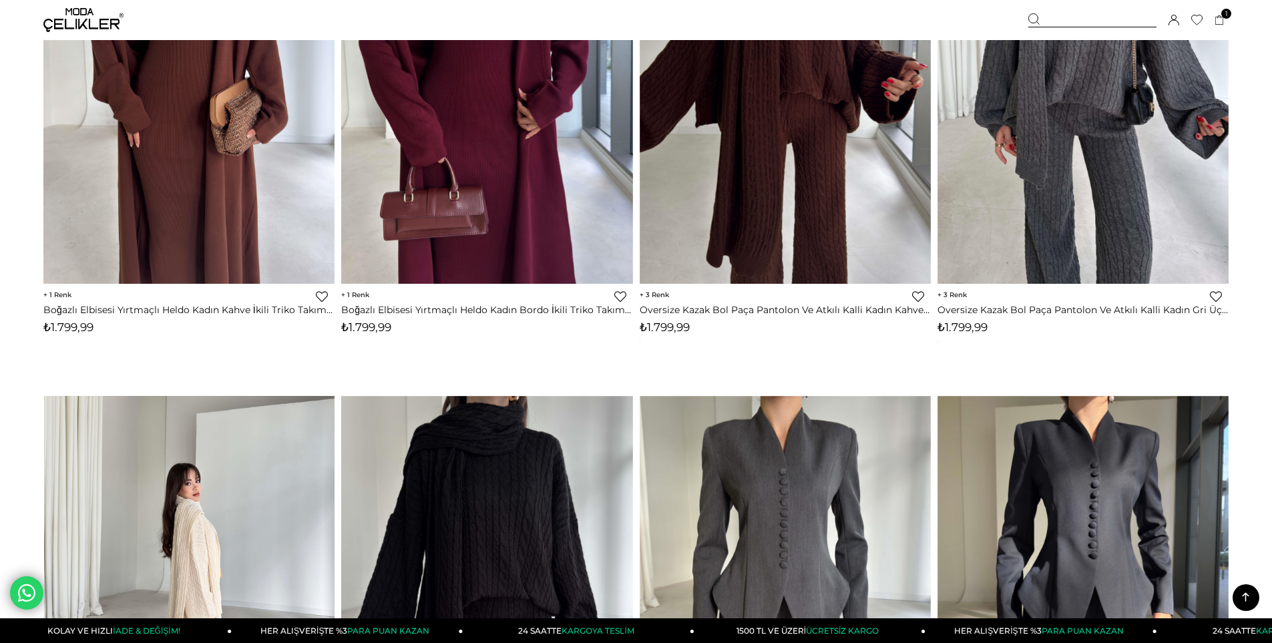
scroll to position [289, 0]
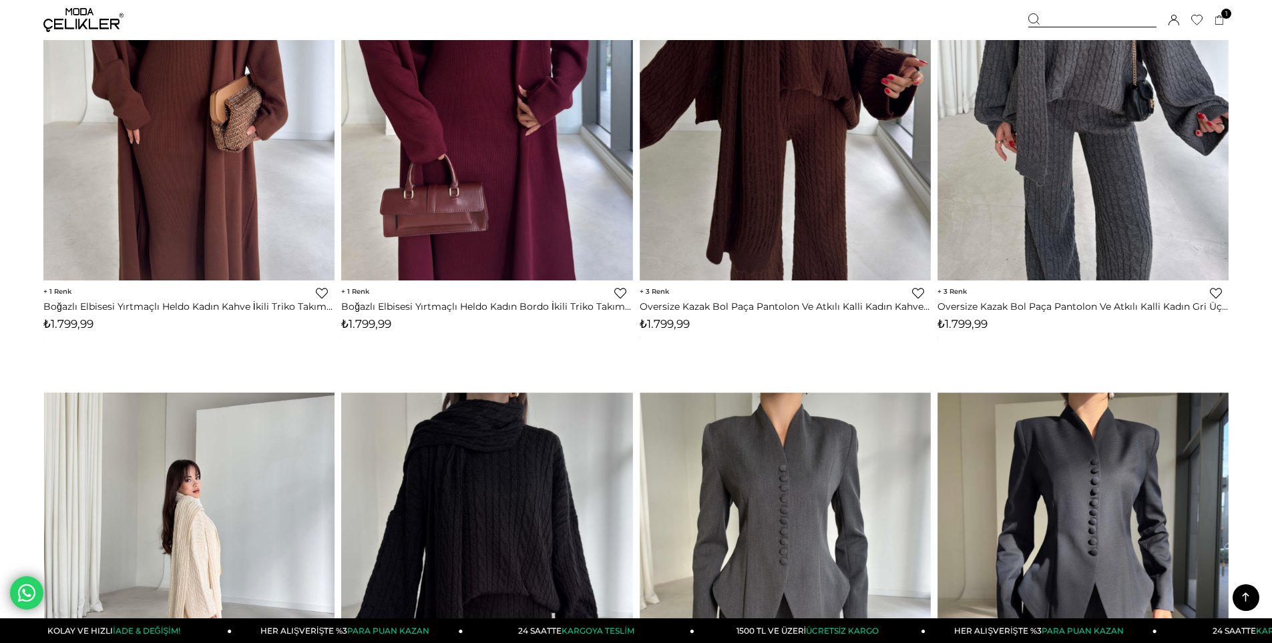
click at [236, 550] on img at bounding box center [189, 587] width 291 height 388
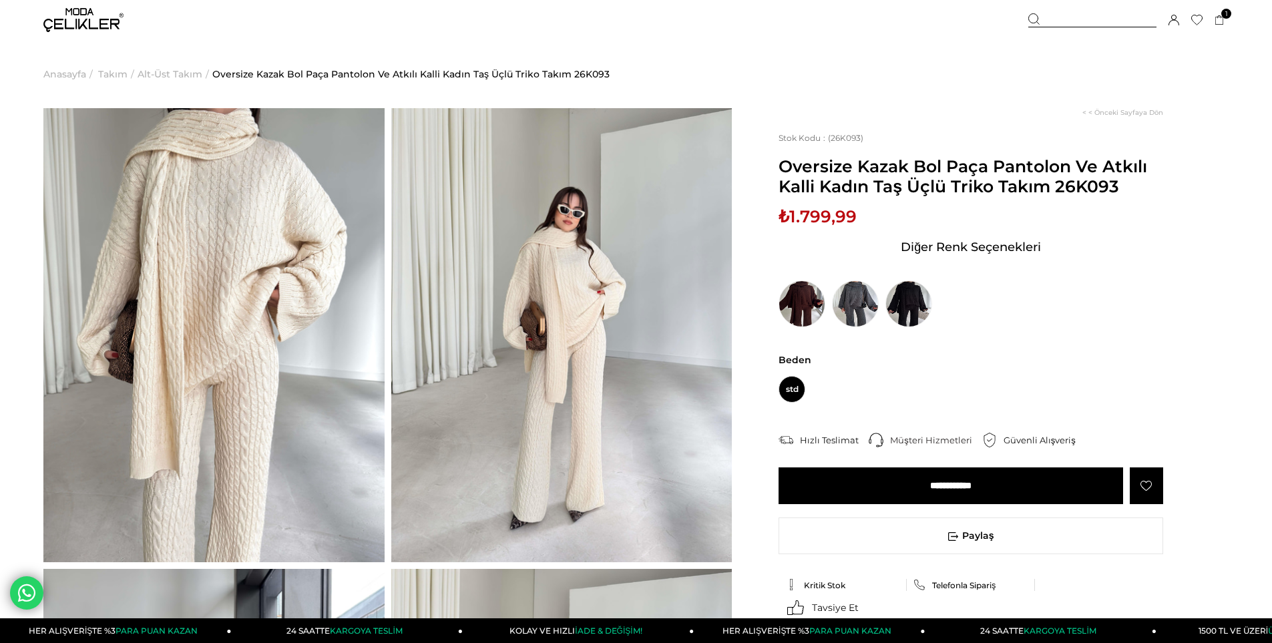
click at [965, 487] on input "**********" at bounding box center [950, 485] width 345 height 37
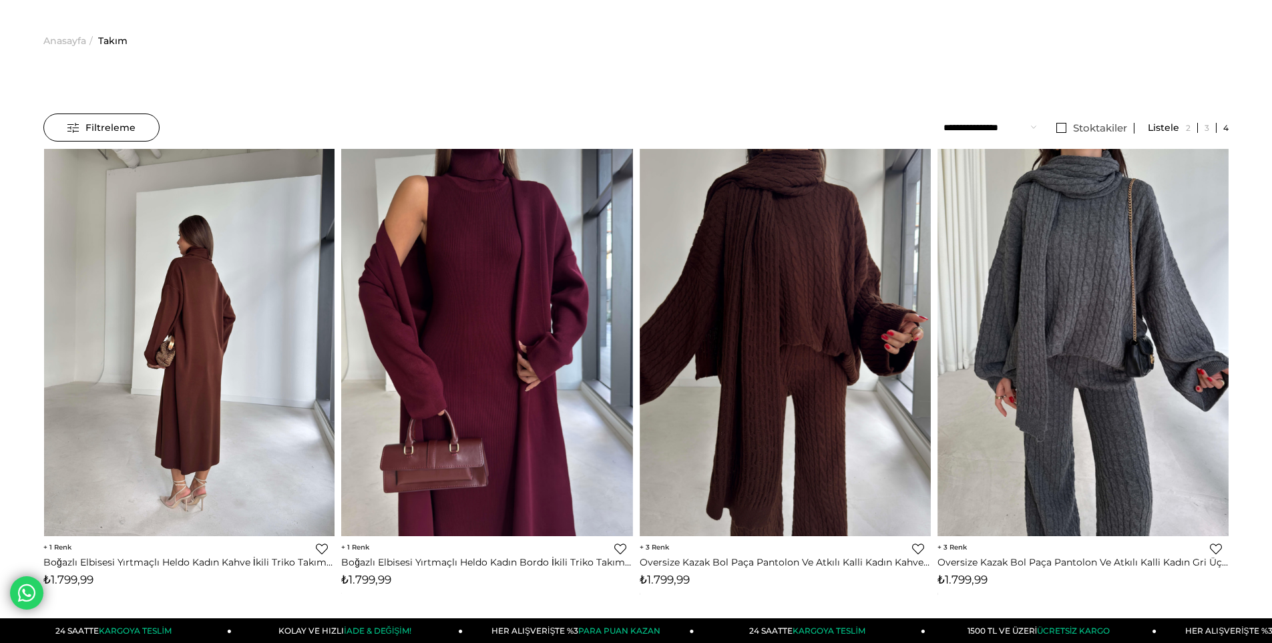
scroll to position [89, 0]
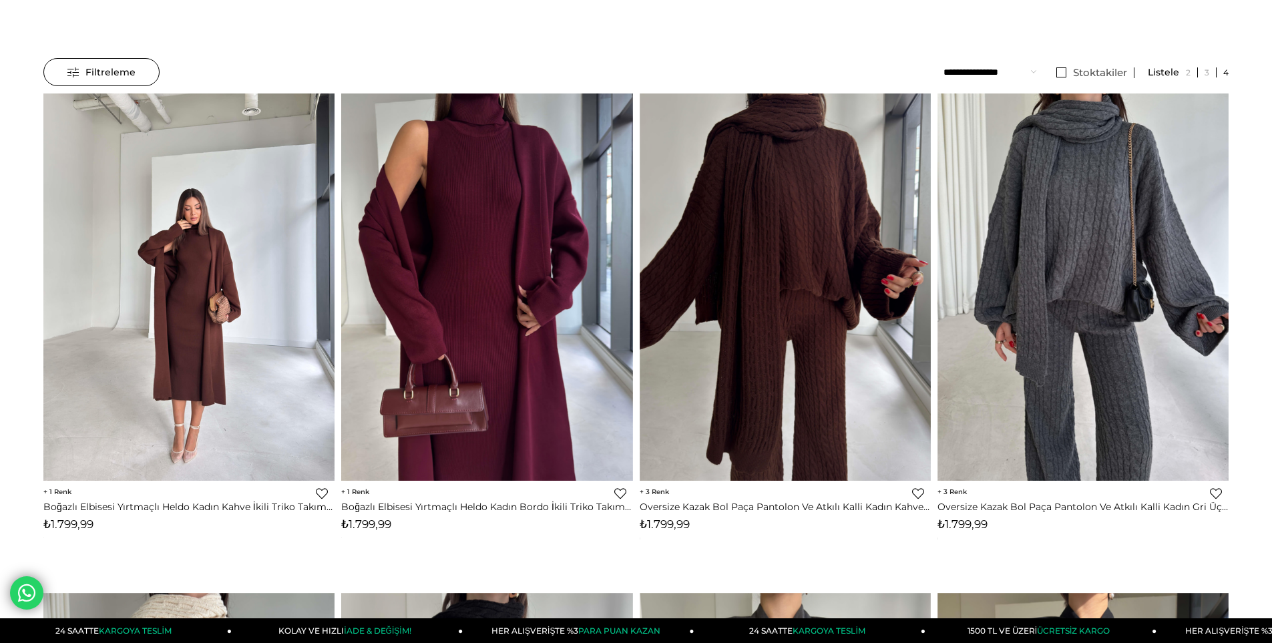
click at [151, 311] on img at bounding box center [188, 287] width 291 height 388
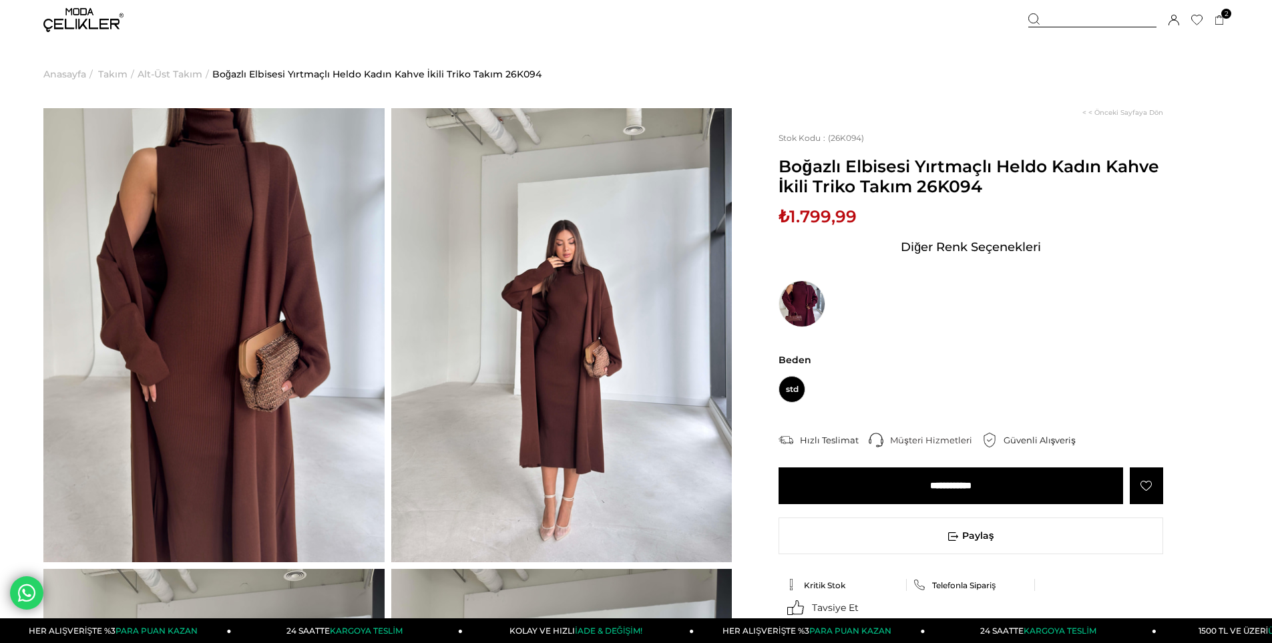
click at [657, 324] on img at bounding box center [561, 335] width 341 height 454
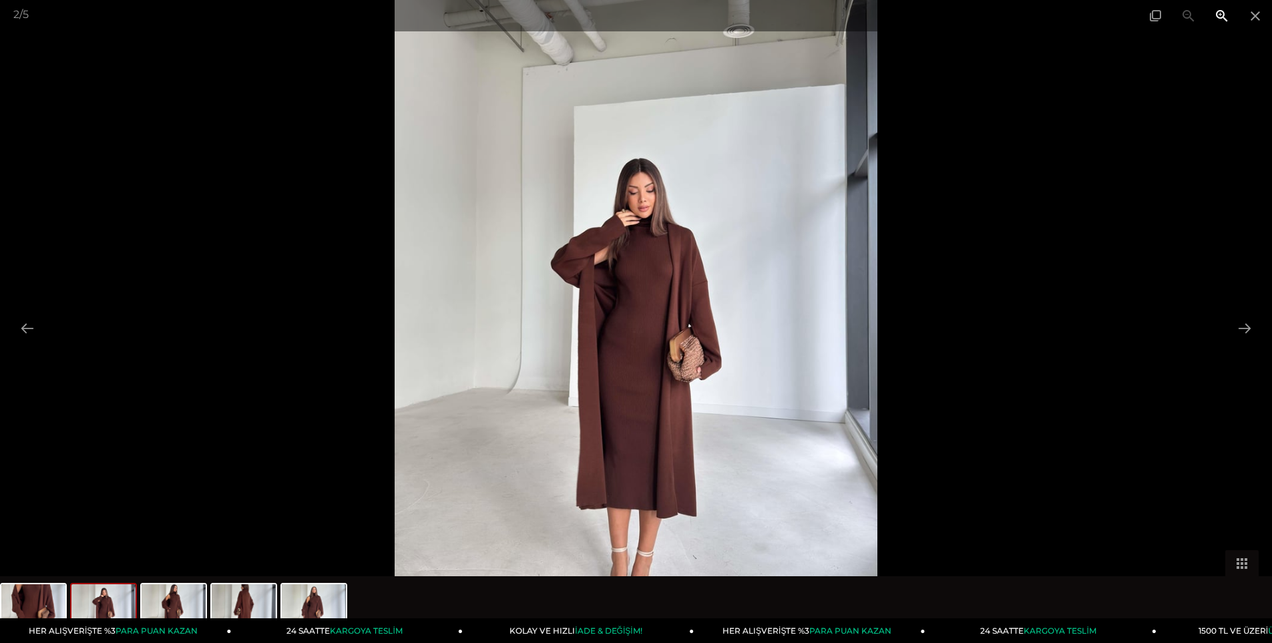
click at [1208, 14] on span at bounding box center [1221, 15] width 33 height 31
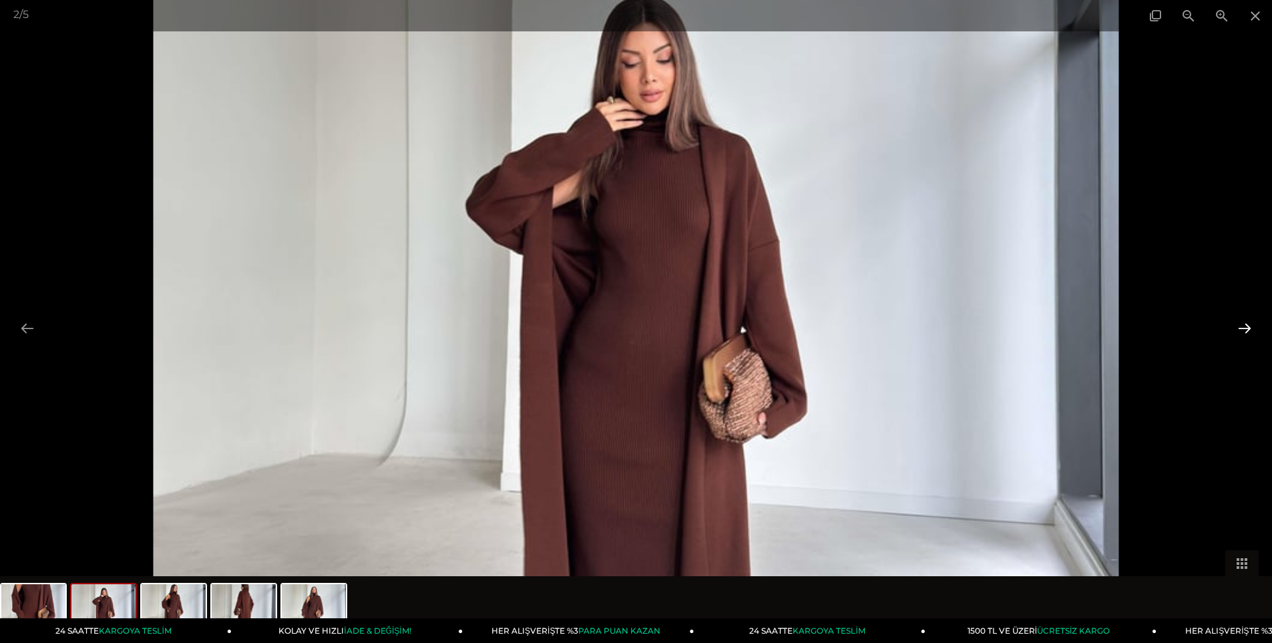
click at [1257, 322] on button at bounding box center [1244, 328] width 28 height 26
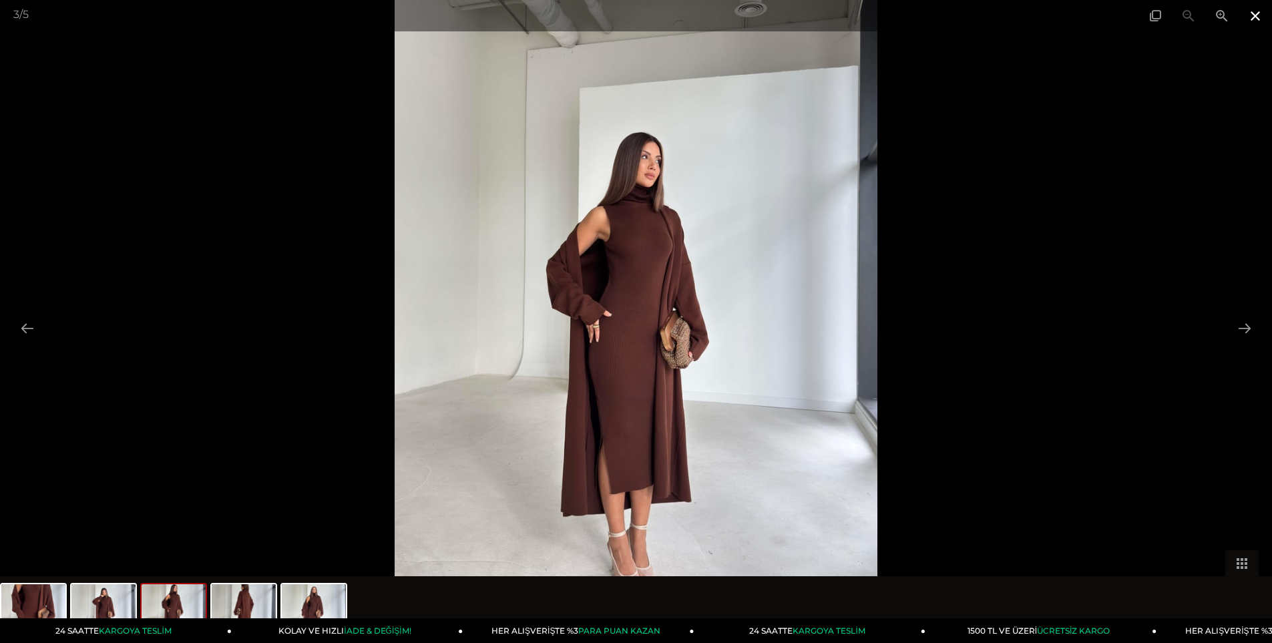
click at [1259, 13] on span at bounding box center [1255, 15] width 33 height 31
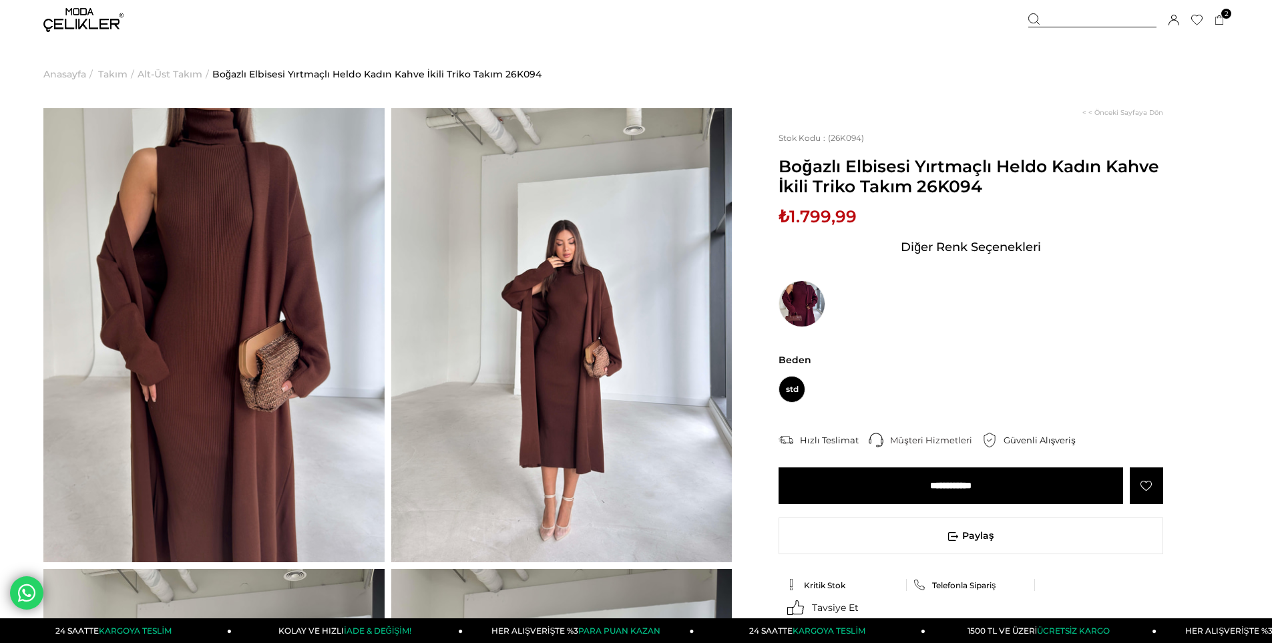
click at [954, 483] on input "**********" at bounding box center [950, 485] width 345 height 37
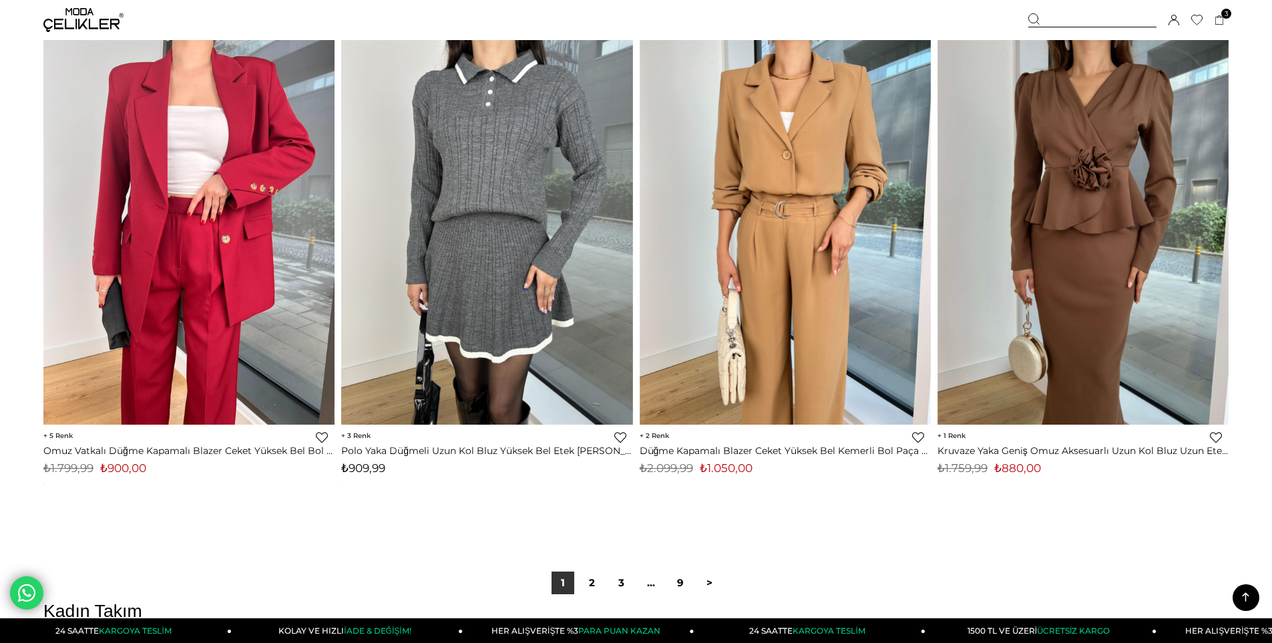
scroll to position [9695, 0]
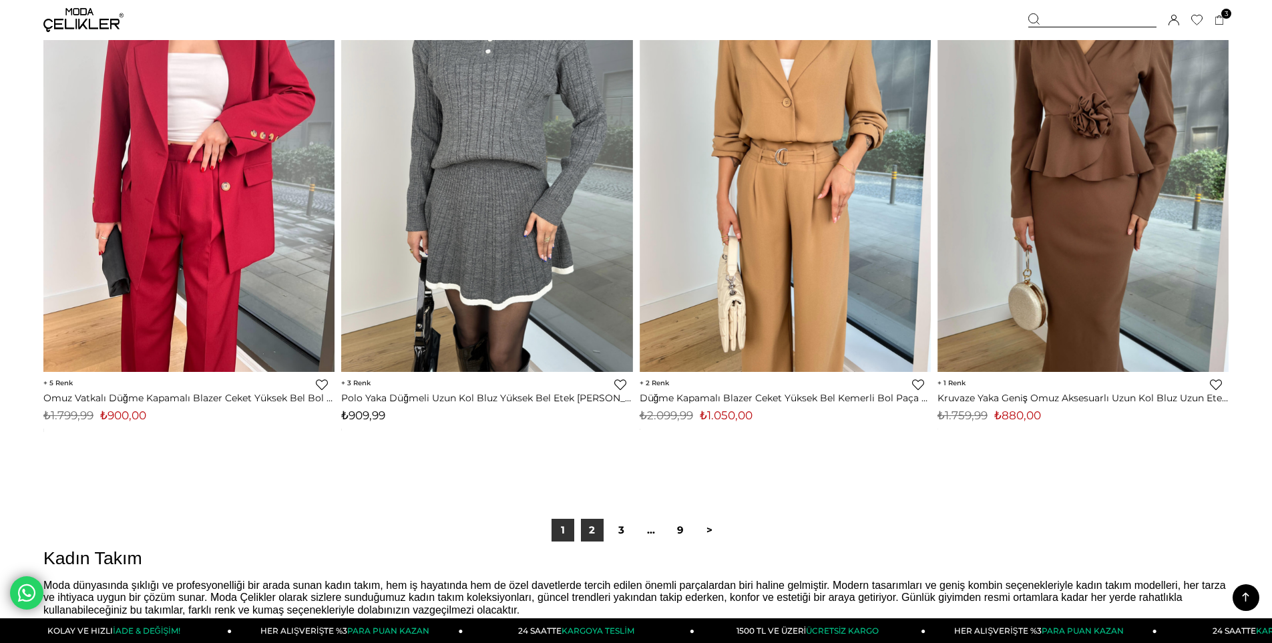
click at [597, 536] on link "2" at bounding box center [592, 530] width 23 height 23
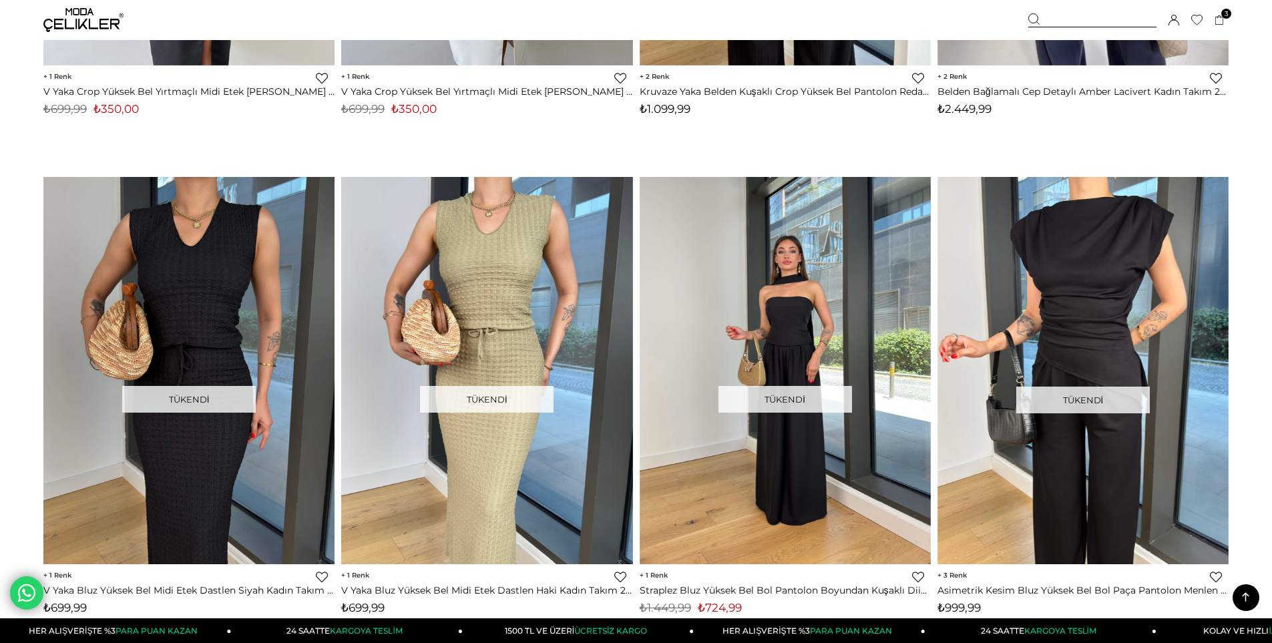
scroll to position [1533, 0]
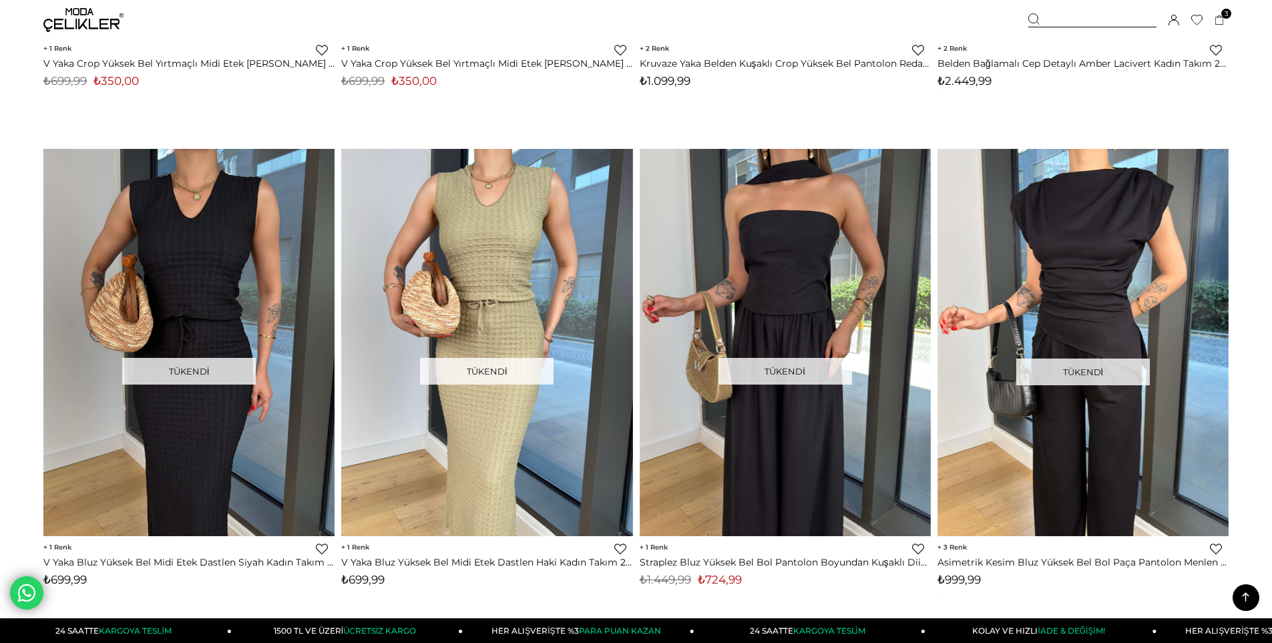
click at [85, 15] on img at bounding box center [83, 20] width 80 height 24
click at [65, 10] on img at bounding box center [83, 20] width 80 height 24
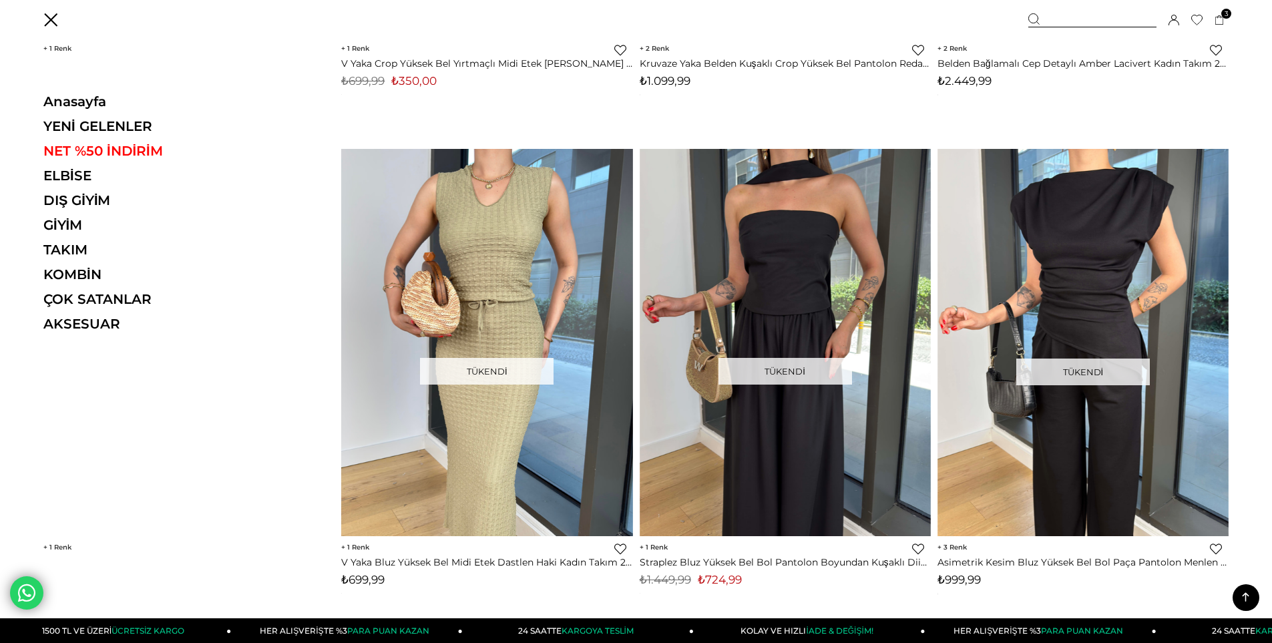
click at [65, 215] on ul "Anasayfa YENİ GELENLER NET %50 İNDİRİM ELBİSE ELBİSE Tüm Elbiseler Yazlık Elbis…" at bounding box center [135, 216] width 184 height 247
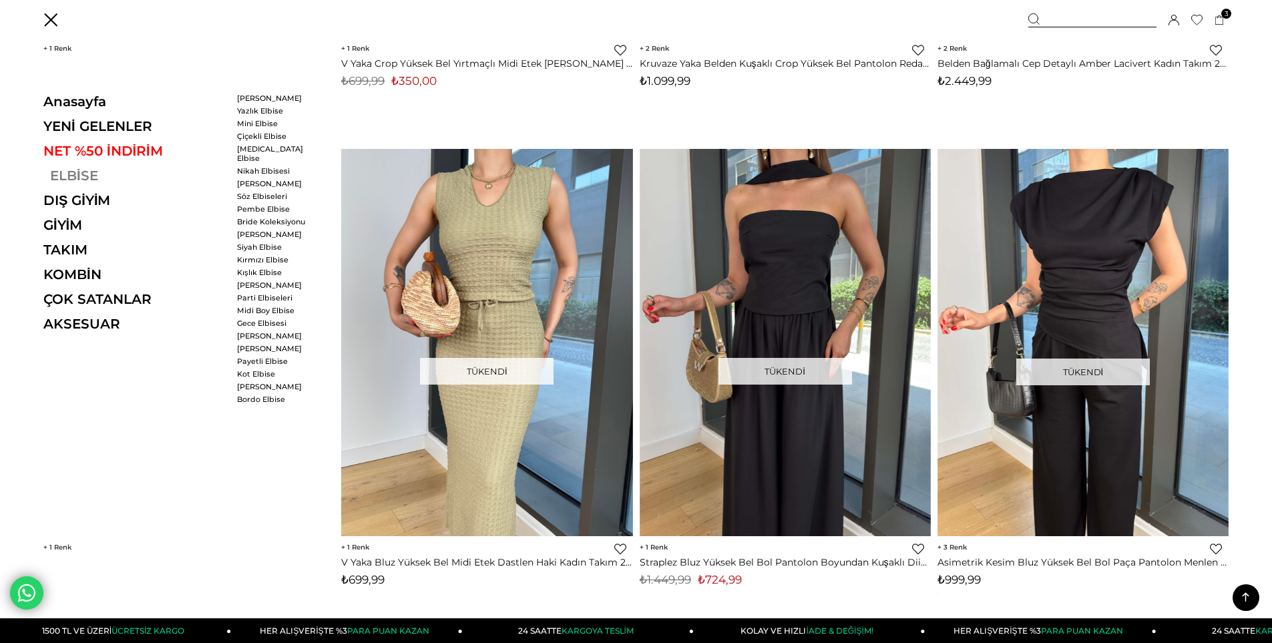
click at [81, 173] on link "ELBİSE" at bounding box center [135, 176] width 184 height 16
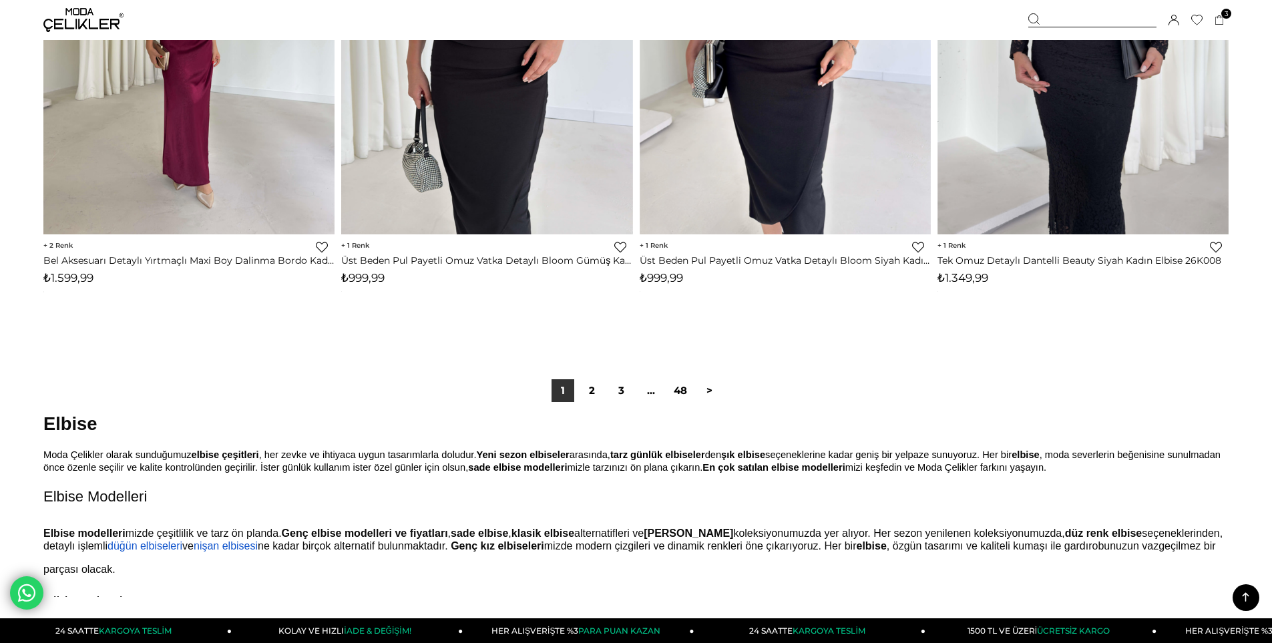
scroll to position [9793, 0]
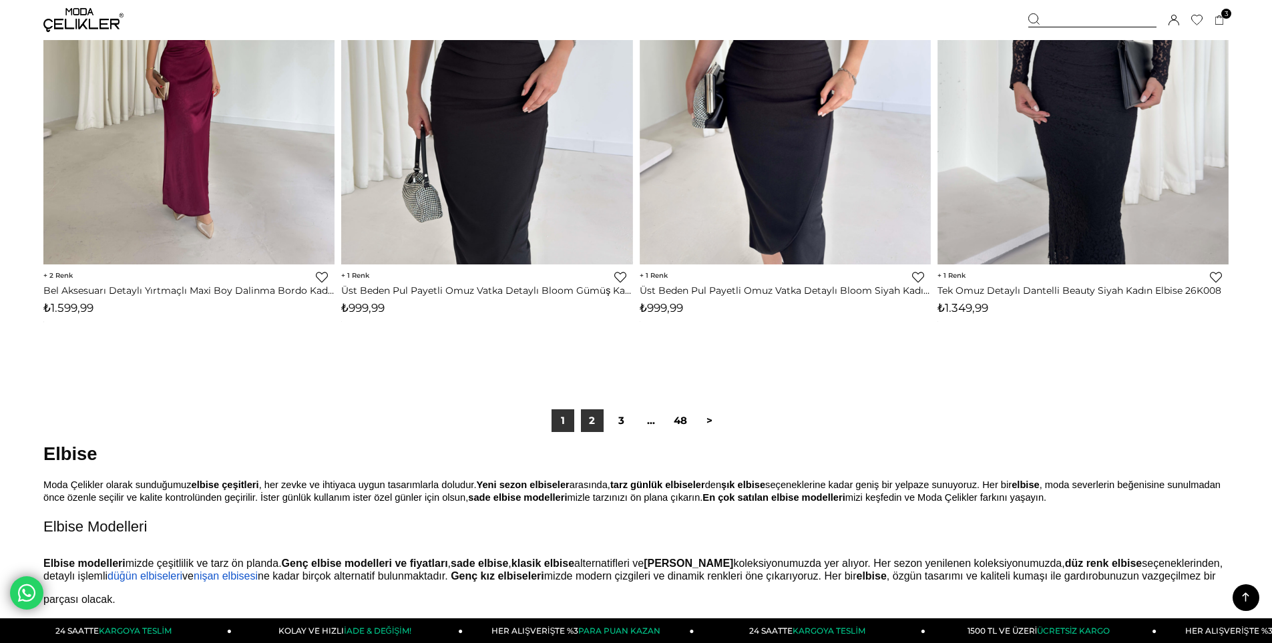
click at [582, 421] on link "2" at bounding box center [592, 420] width 23 height 23
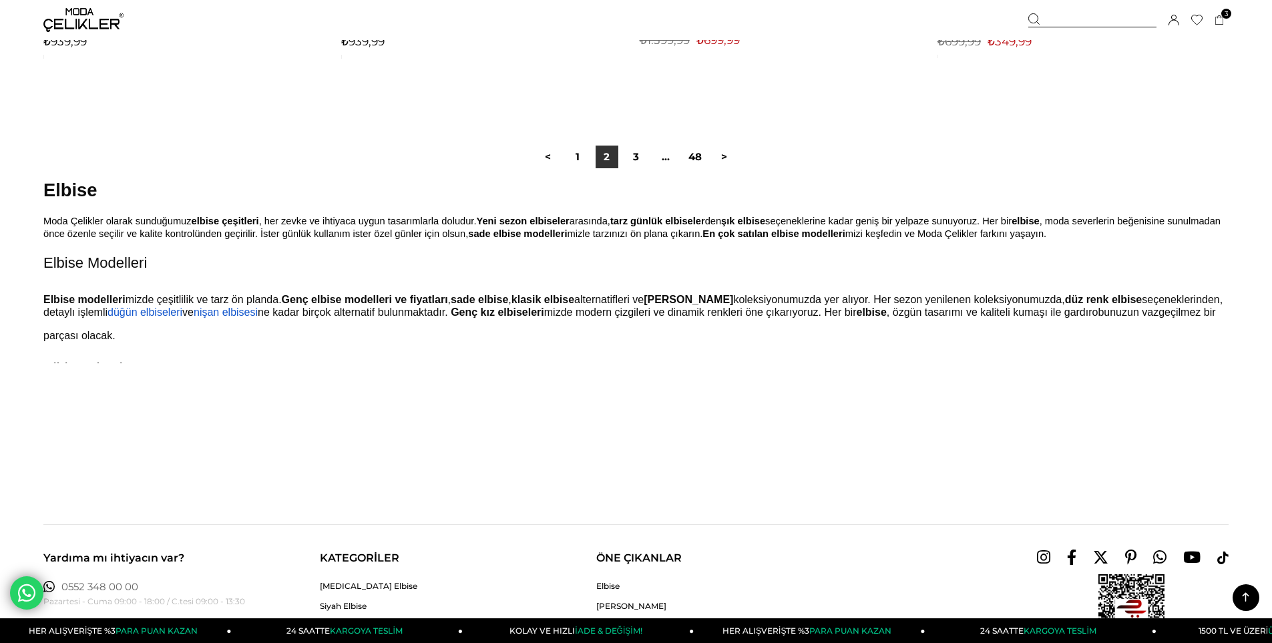
scroll to position [10050, 0]
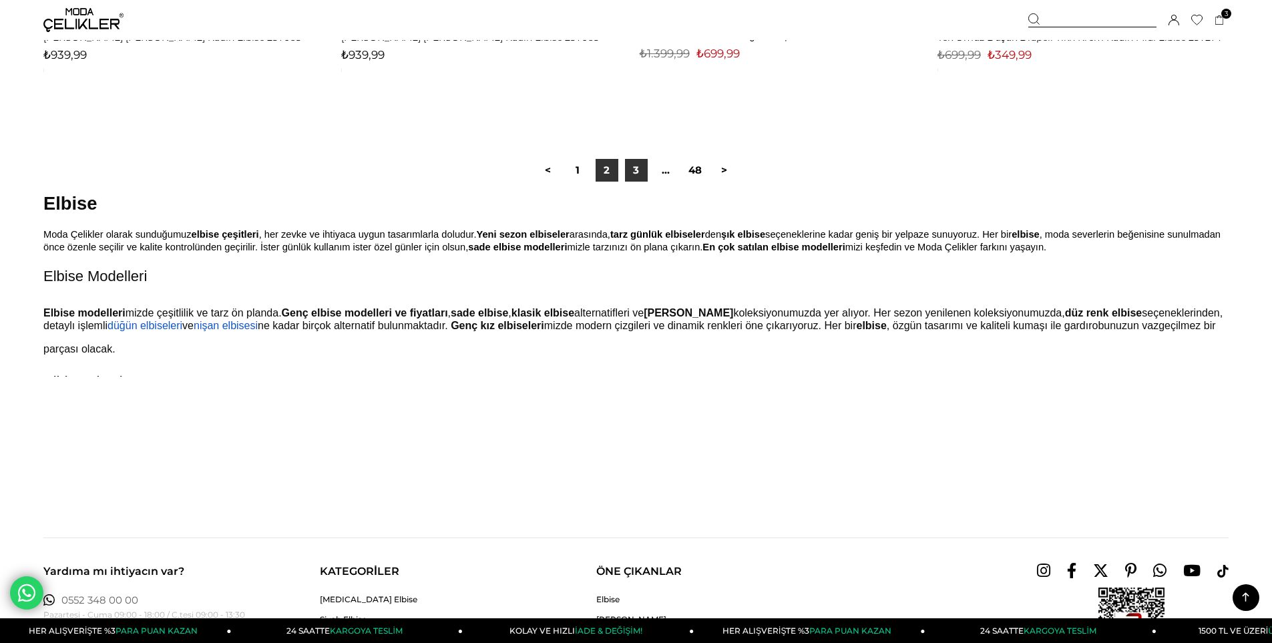
click at [627, 172] on link "3" at bounding box center [636, 170] width 23 height 23
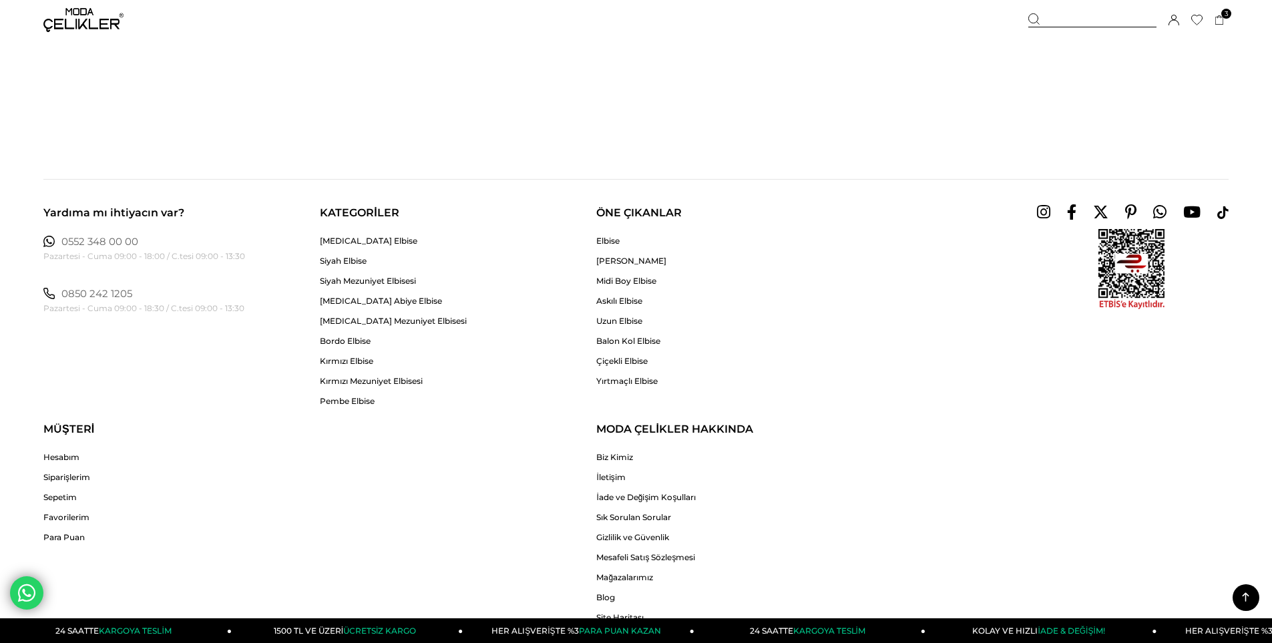
scroll to position [10563, 0]
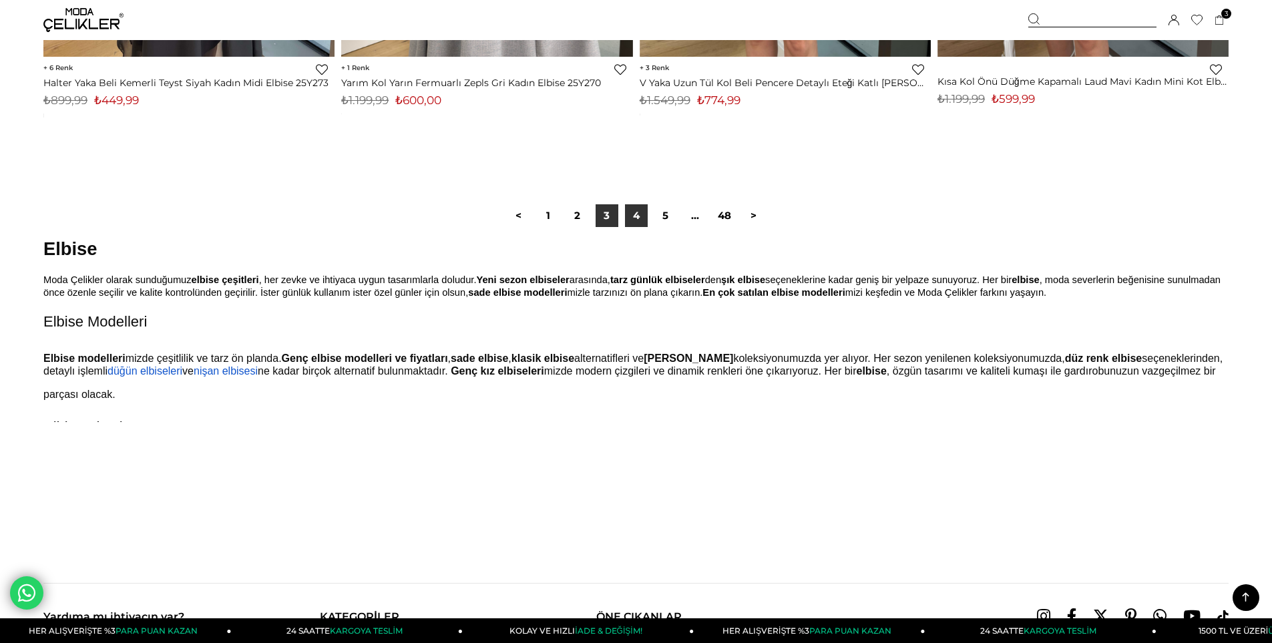
click at [640, 220] on link "4" at bounding box center [636, 215] width 23 height 23
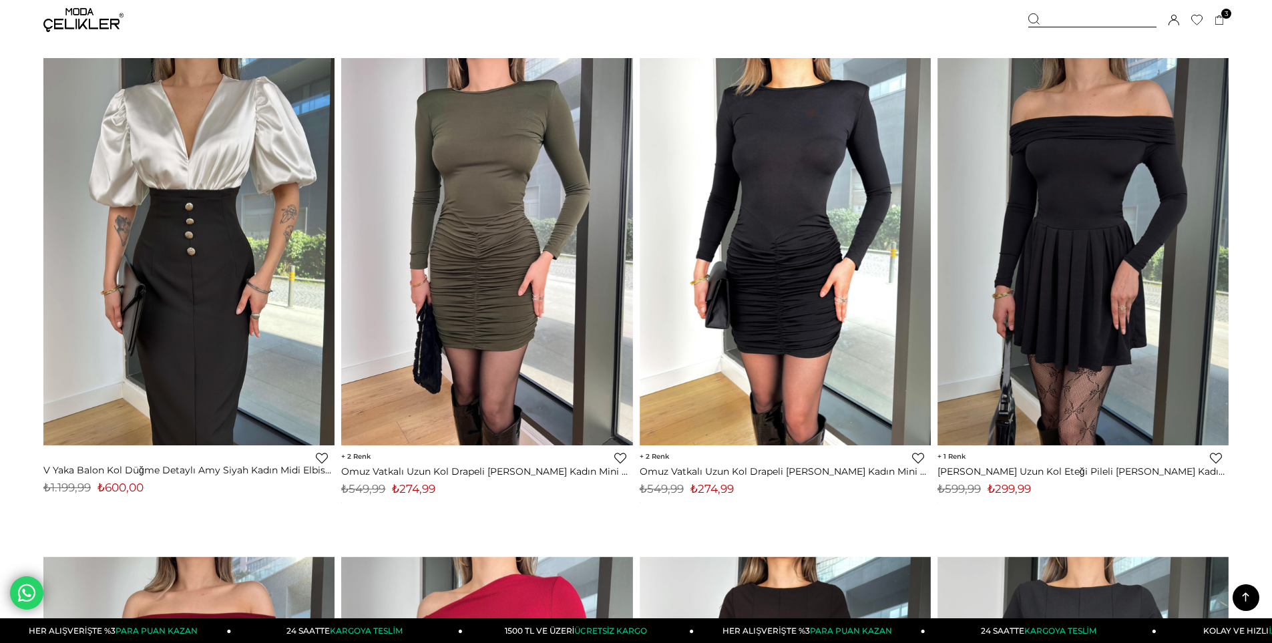
scroll to position [5021, 0]
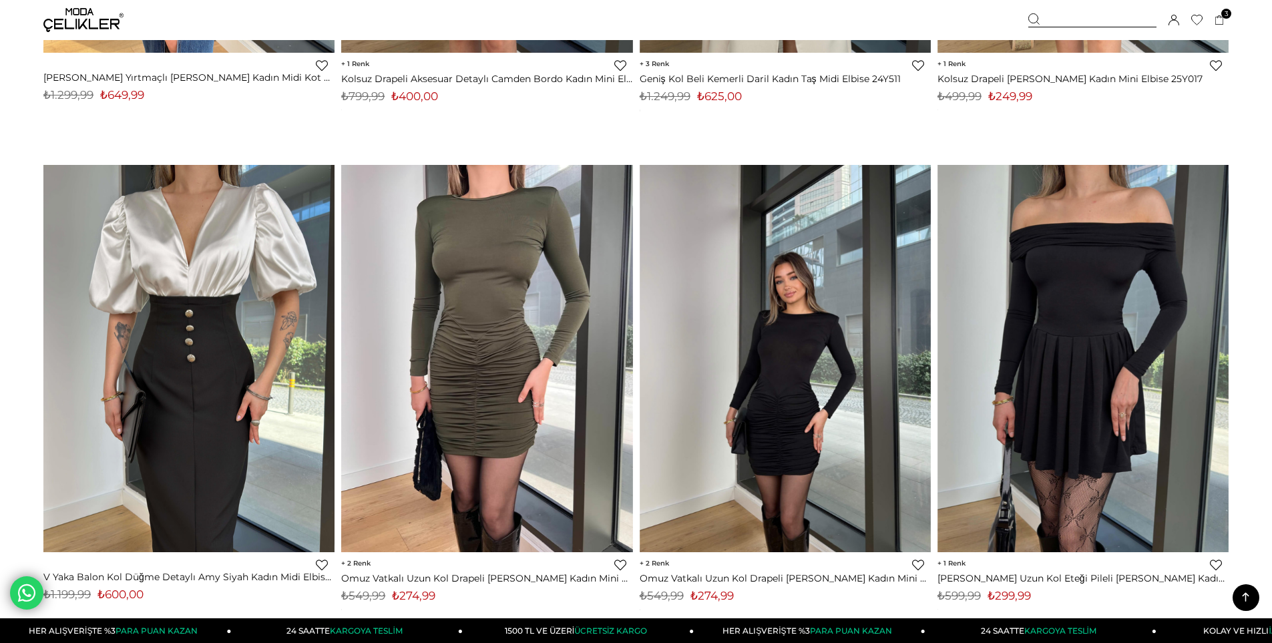
click at [780, 326] on img at bounding box center [785, 358] width 291 height 388
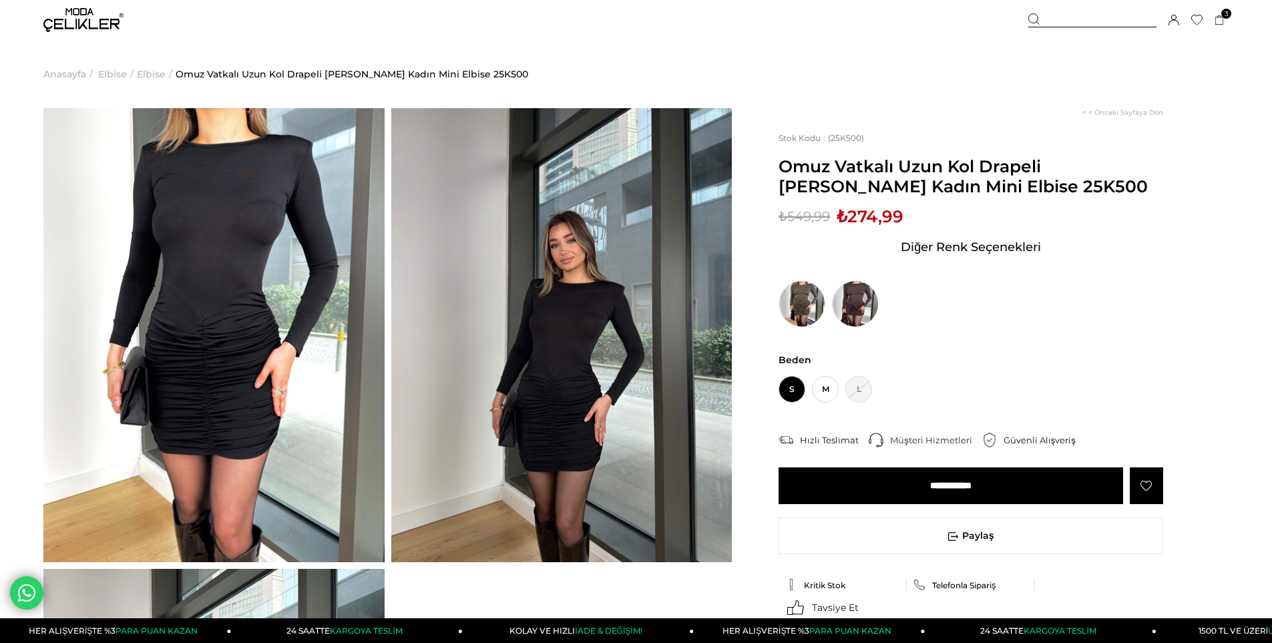
click at [838, 393] on span "M" at bounding box center [825, 389] width 27 height 27
click at [888, 494] on input "**********" at bounding box center [950, 485] width 345 height 37
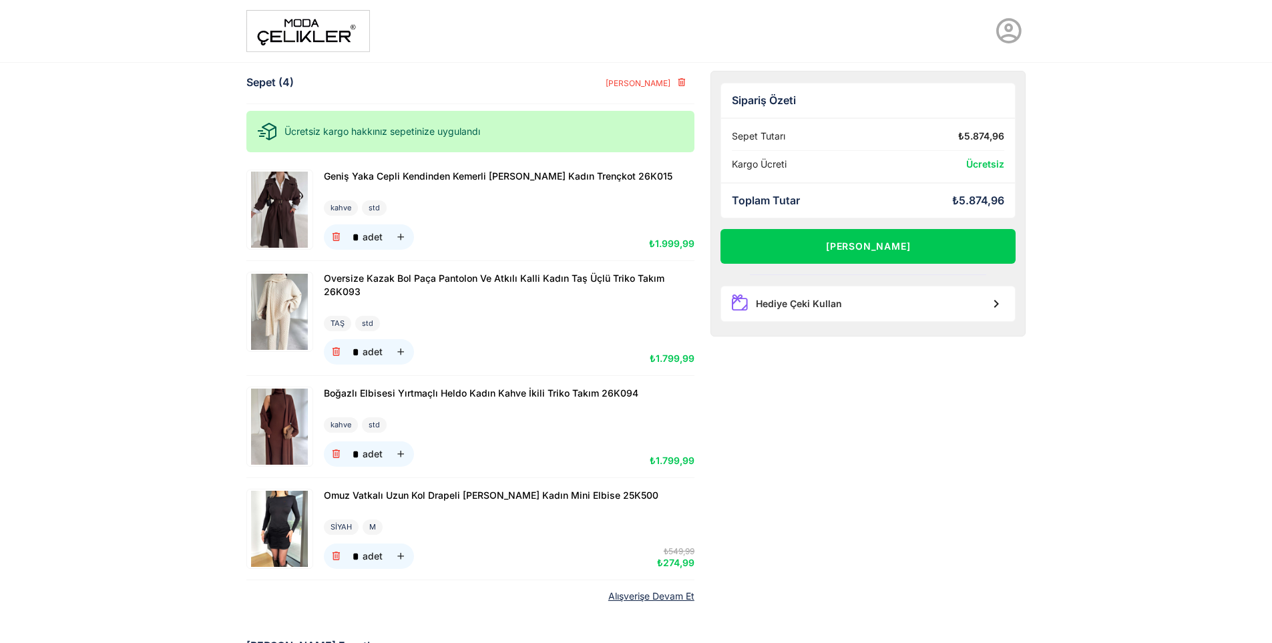
click at [349, 39] on img at bounding box center [308, 31] width 124 height 42
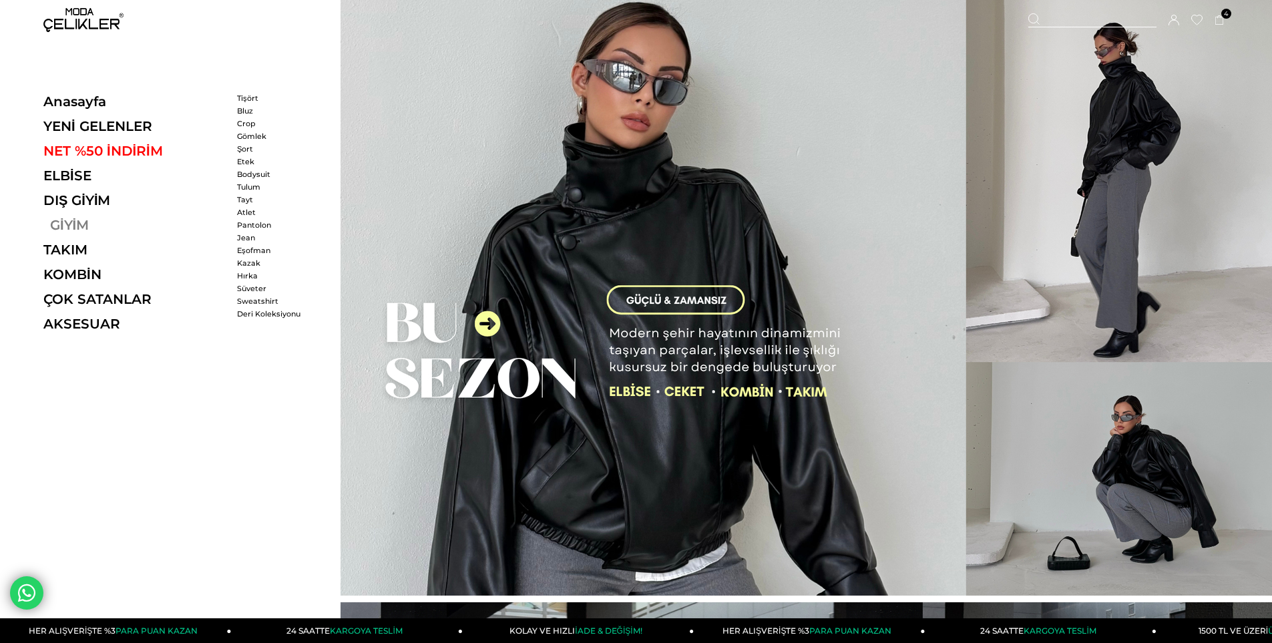
click at [87, 223] on link "GİYİM" at bounding box center [135, 225] width 184 height 16
click at [101, 276] on link "KOMBİN" at bounding box center [135, 274] width 184 height 16
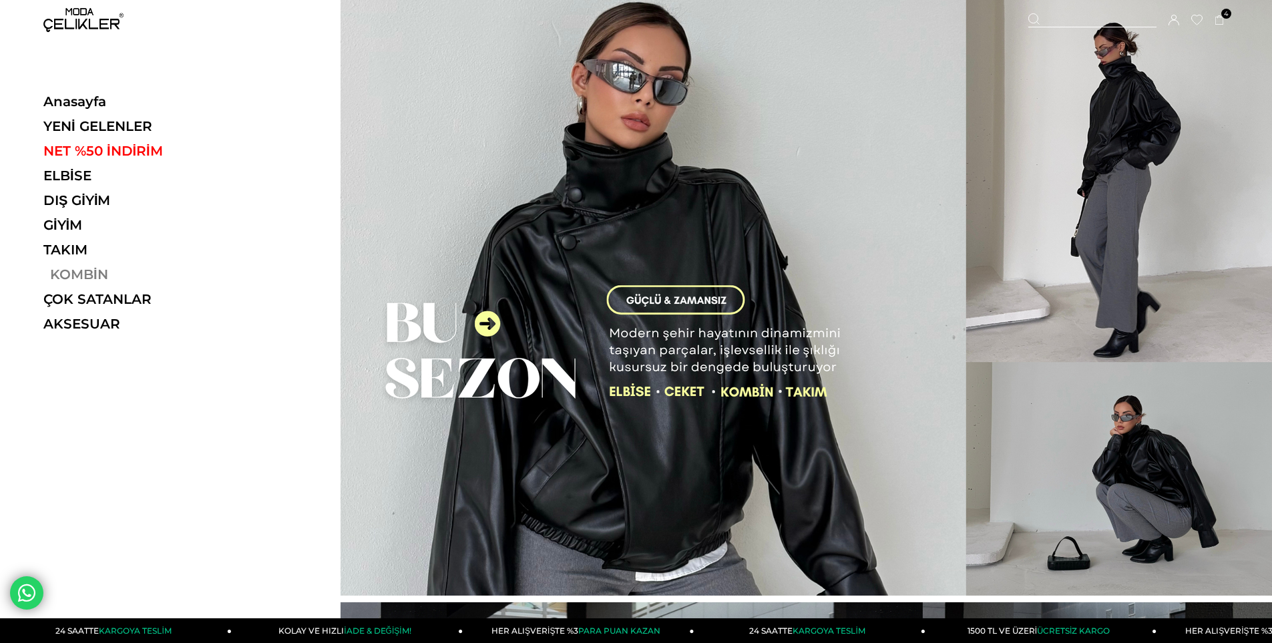
click at [91, 273] on link "KOMBİN" at bounding box center [135, 274] width 184 height 16
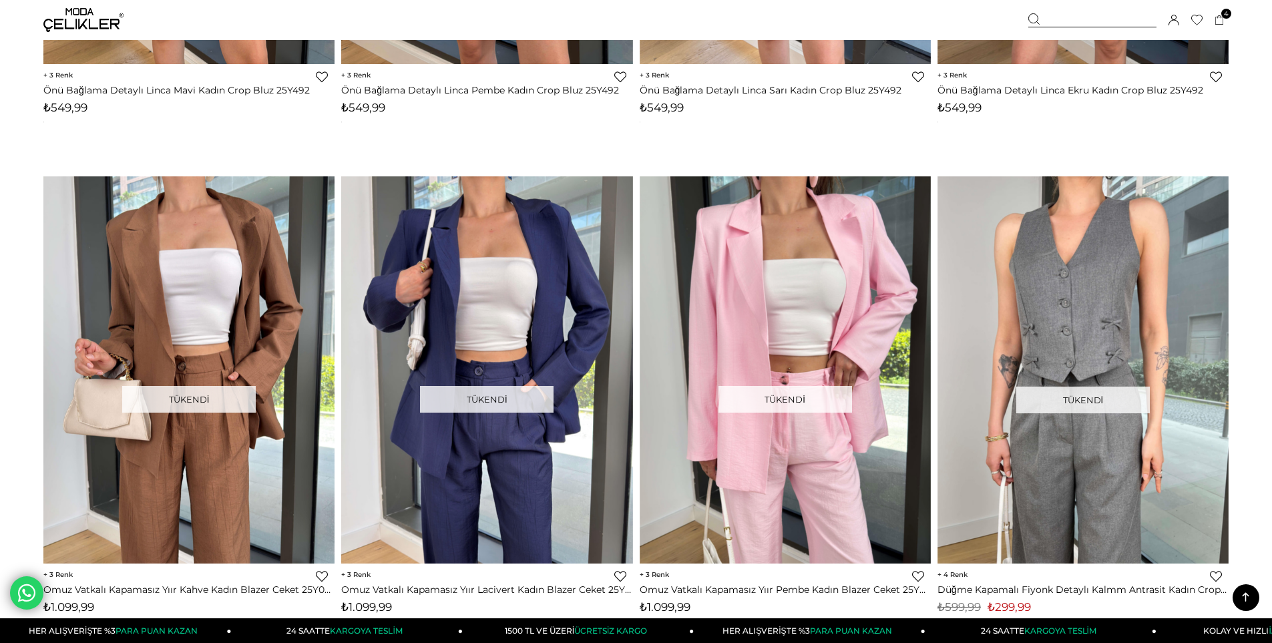
scroll to position [5533, 0]
